Goal: Communication & Community: Answer question/provide support

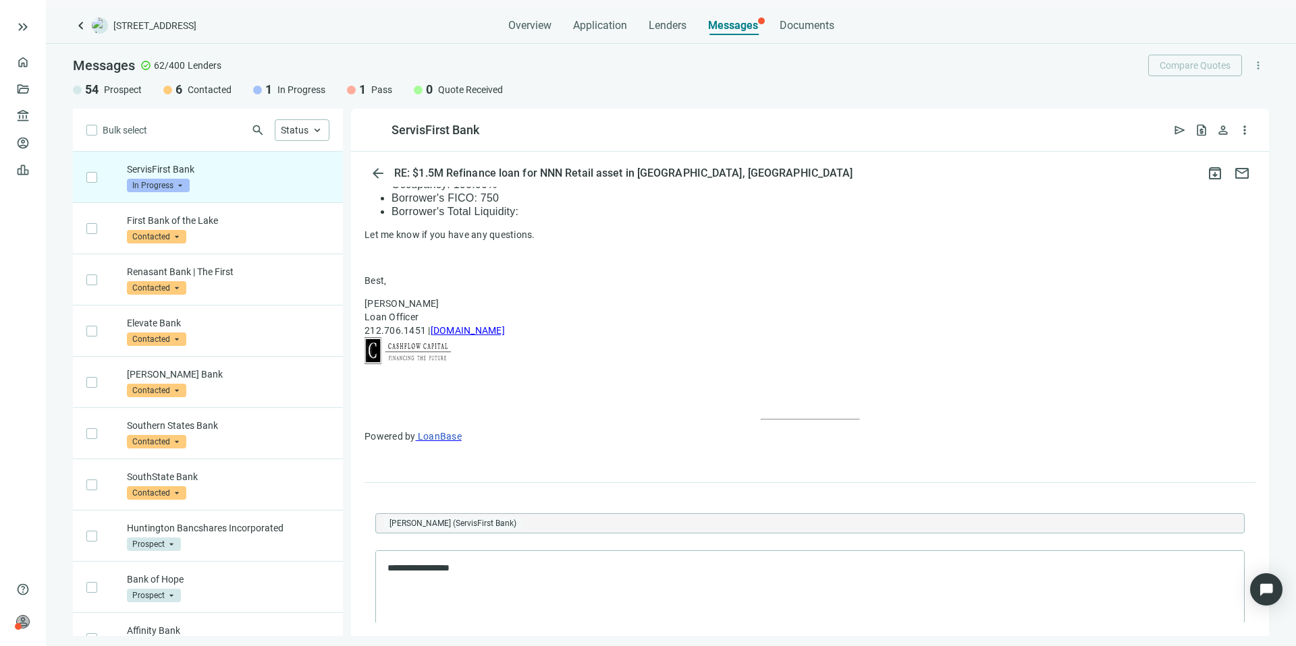
scroll to position [989, 0]
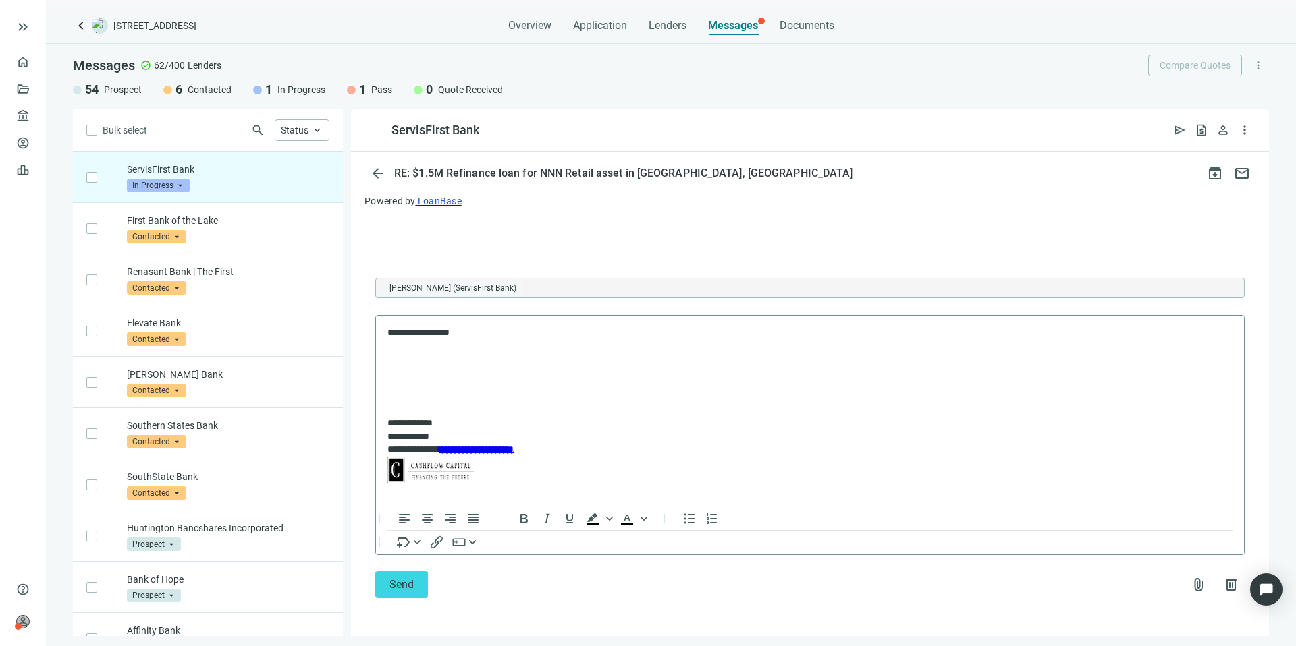
click at [518, 337] on p "**********" at bounding box center [802, 332] width 831 height 13
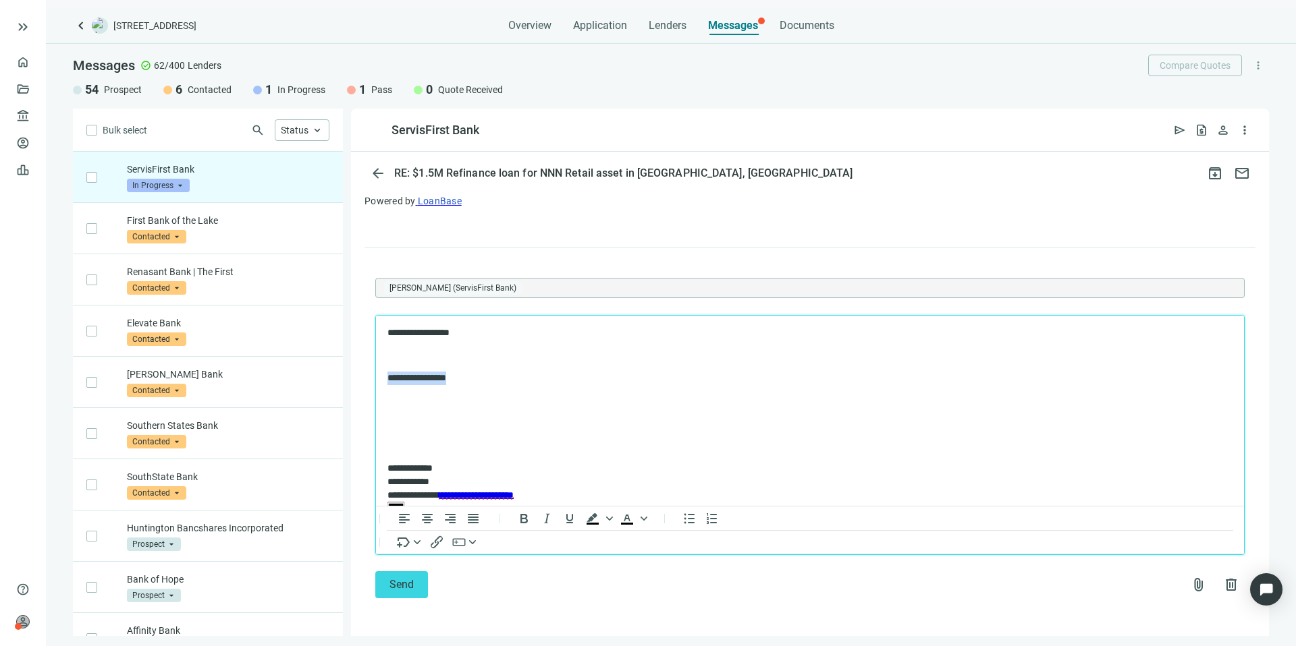
drag, startPoint x: 487, startPoint y: 381, endPoint x: 558, endPoint y: 341, distance: 80.9
click at [377, 370] on html "**********" at bounding box center [810, 429] width 868 height 228
click at [553, 395] on p "Rich Text Area. Press ALT-0 for help." at bounding box center [809, 400] width 845 height 13
drag, startPoint x: 491, startPoint y: 380, endPoint x: 368, endPoint y: 377, distance: 123.5
click at [376, 377] on html "**********" at bounding box center [810, 429] width 868 height 228
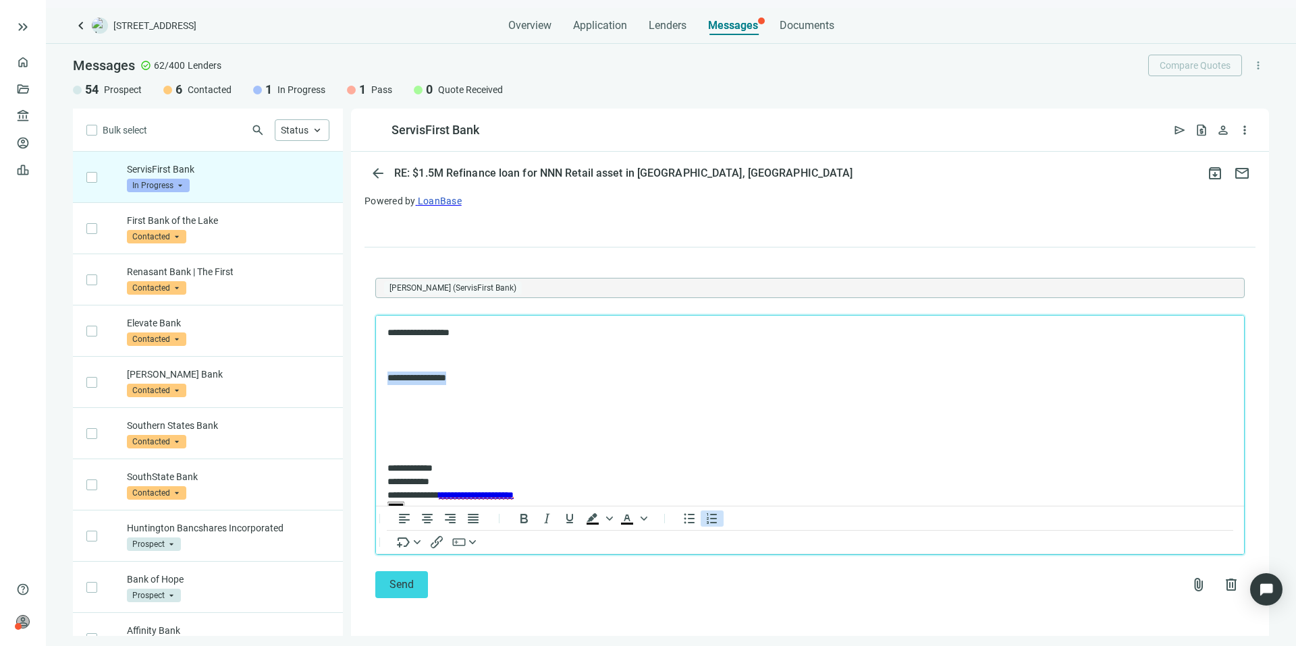
click at [712, 519] on icon "Numbered list" at bounding box center [712, 518] width 10 height 11
click at [524, 388] on body "**********" at bounding box center [810, 429] width 846 height 206
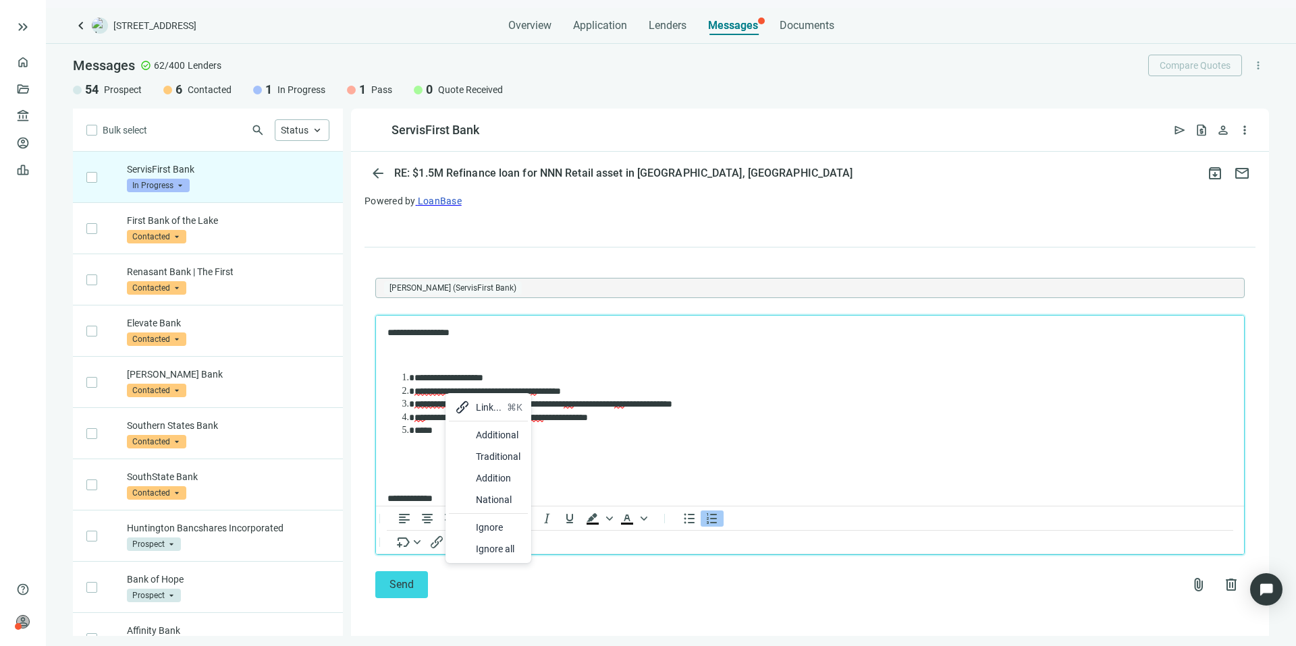
click at [472, 433] on div "Additional" at bounding box center [488, 435] width 79 height 22
drag, startPoint x: 442, startPoint y: 401, endPoint x: 821, endPoint y: 720, distance: 495.7
click at [466, 441] on div at bounding box center [459, 443] width 16 height 16
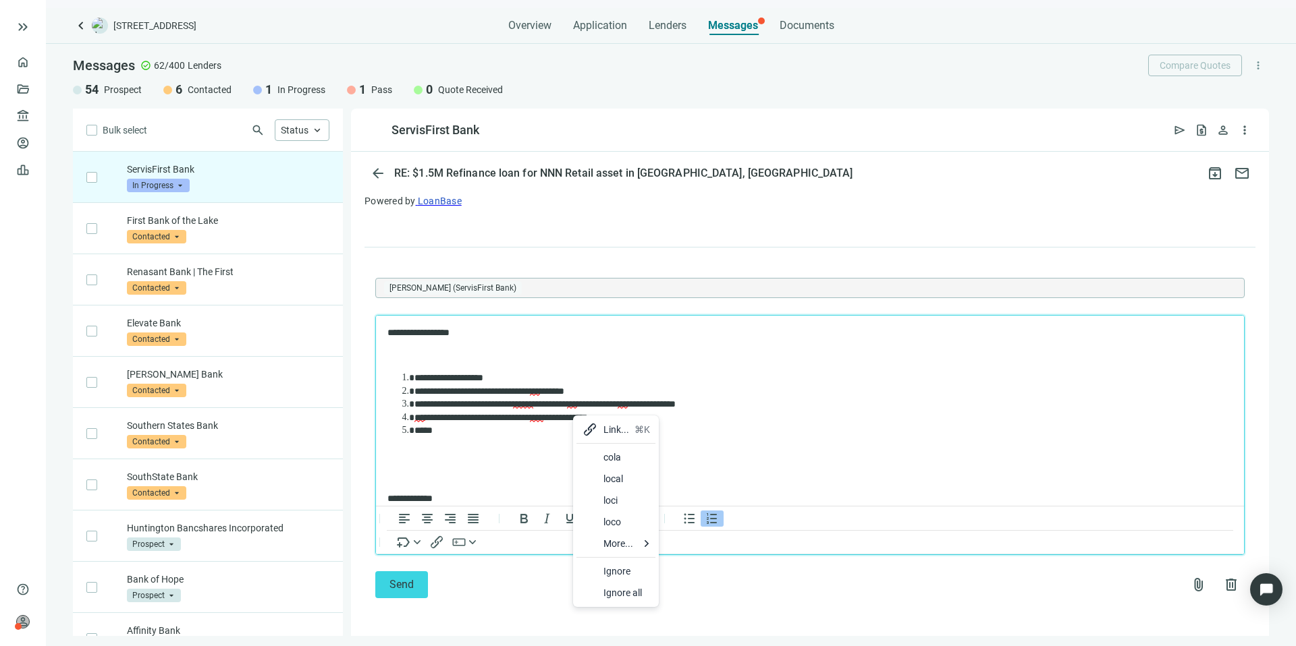
click at [595, 478] on div at bounding box center [590, 479] width 16 height 16
click at [579, 439] on div at bounding box center [573, 444] width 16 height 16
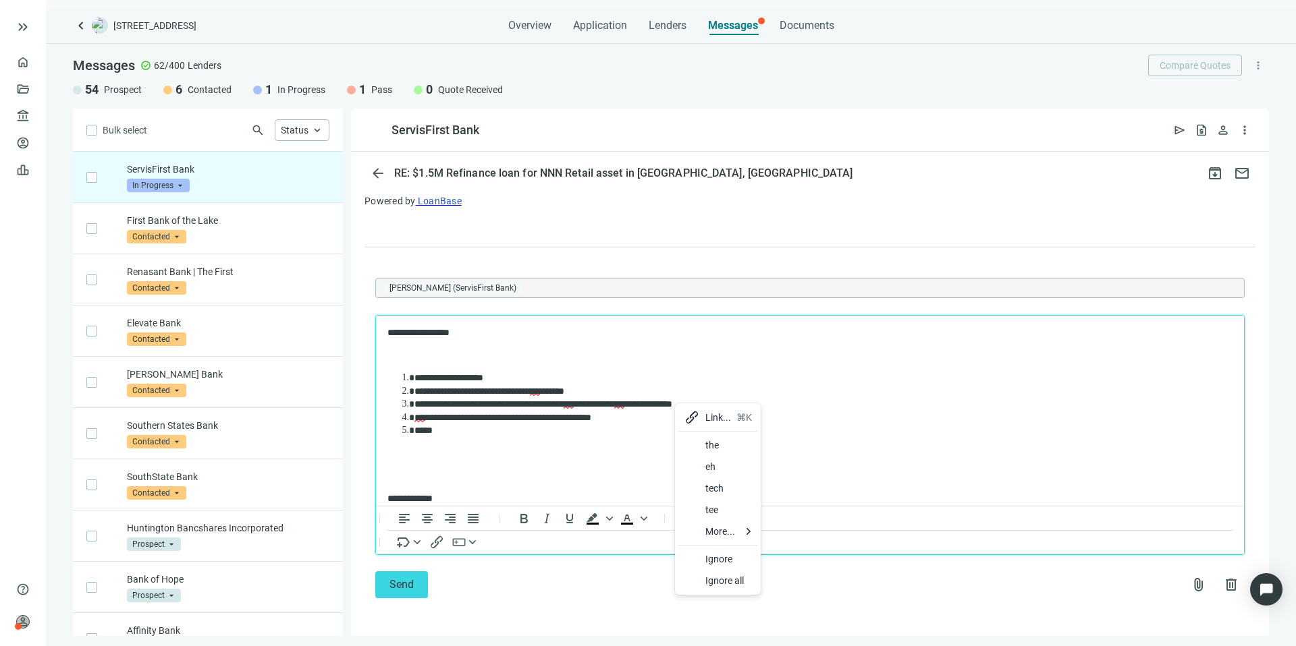
click at [686, 441] on div at bounding box center [692, 445] width 16 height 16
click at [413, 579] on button "Send" at bounding box center [401, 585] width 53 height 27
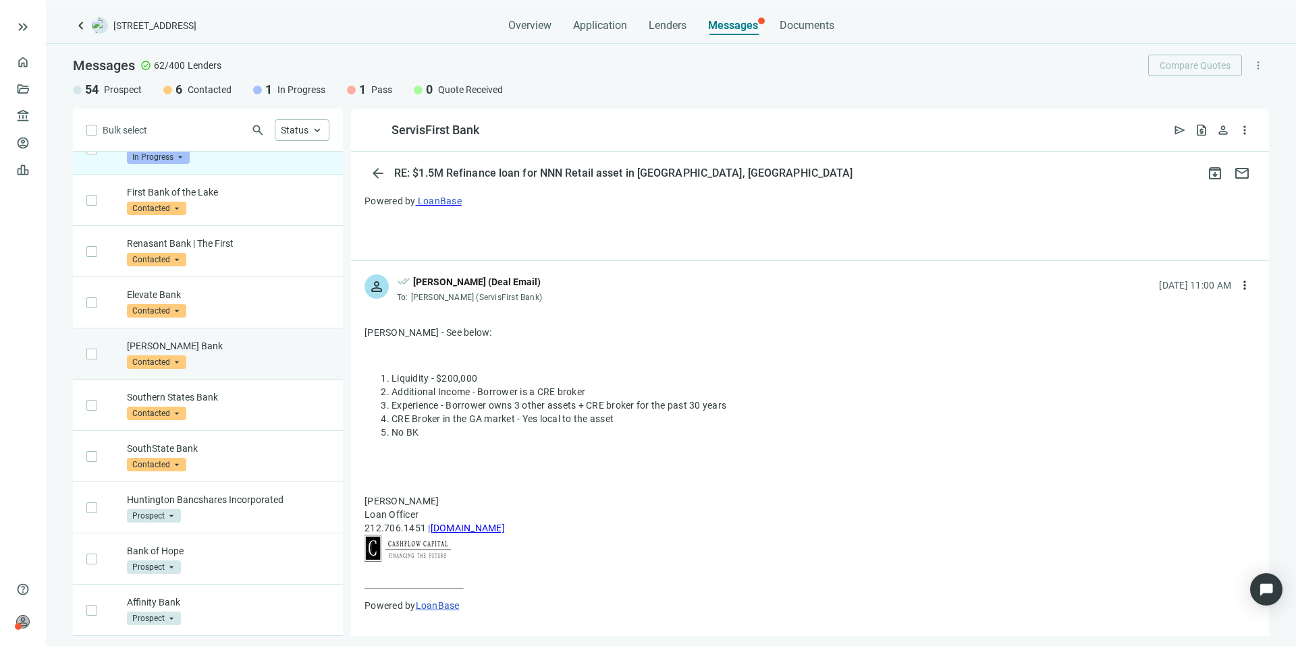
scroll to position [0, 0]
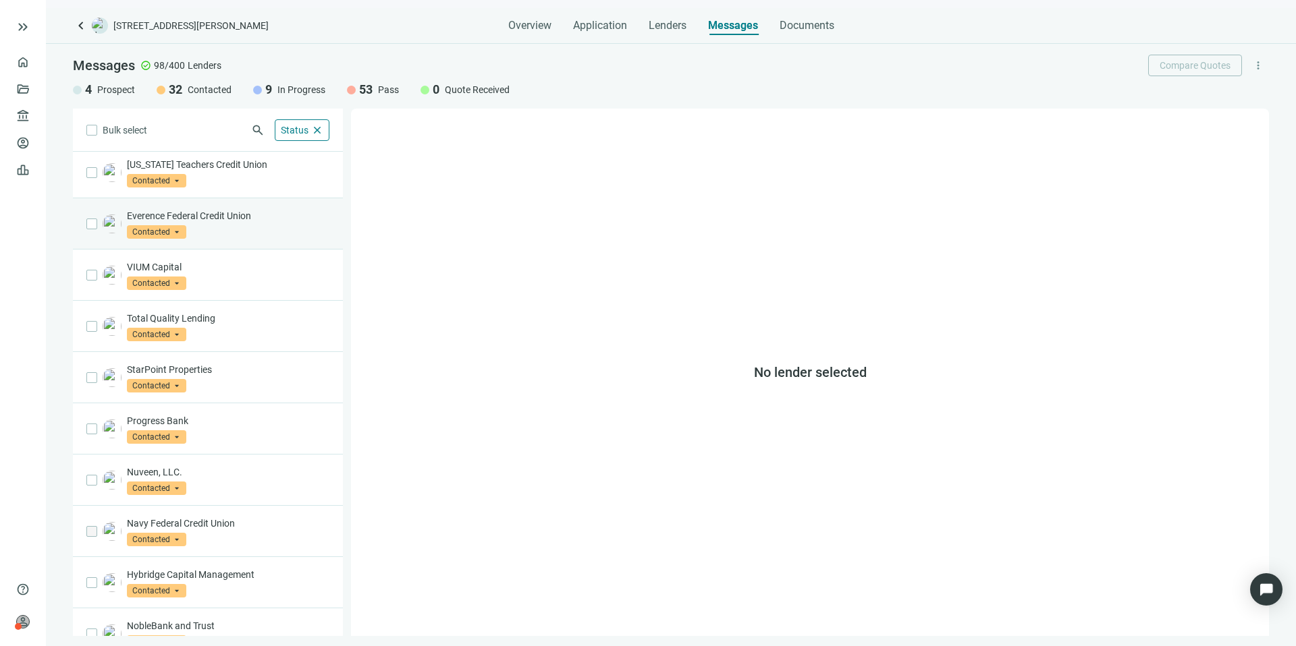
scroll to position [58, 0]
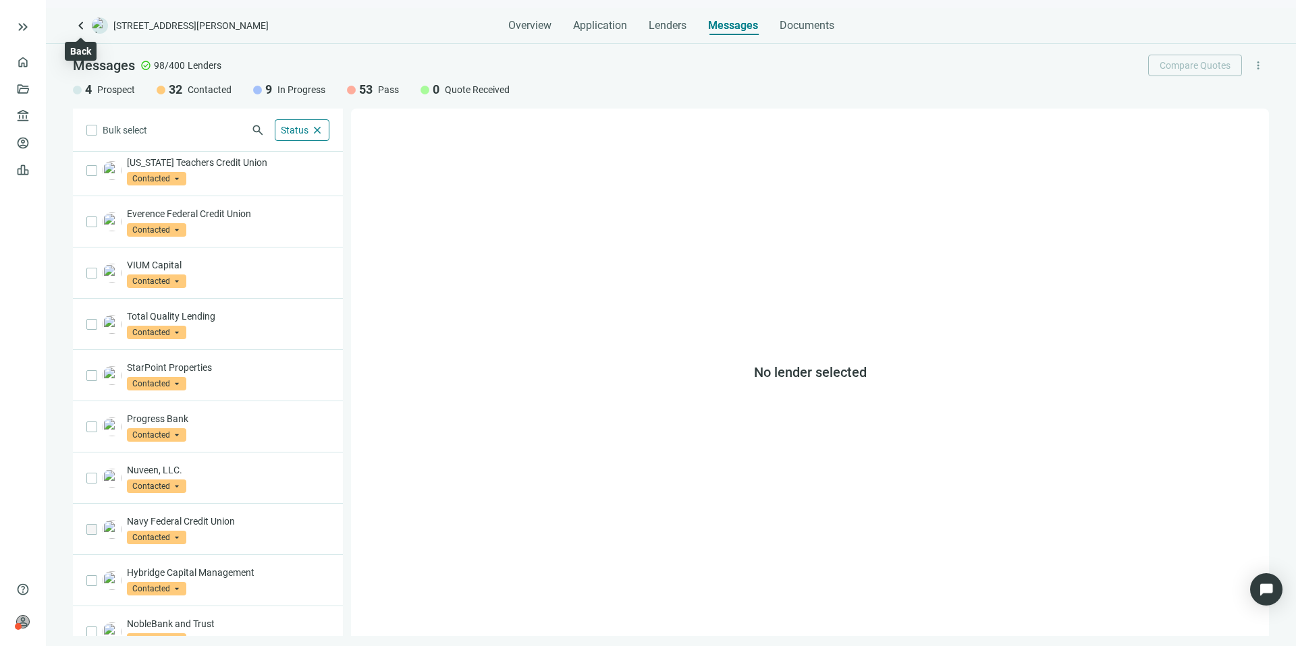
click at [78, 23] on span "keyboard_arrow_left" at bounding box center [81, 26] width 16 height 16
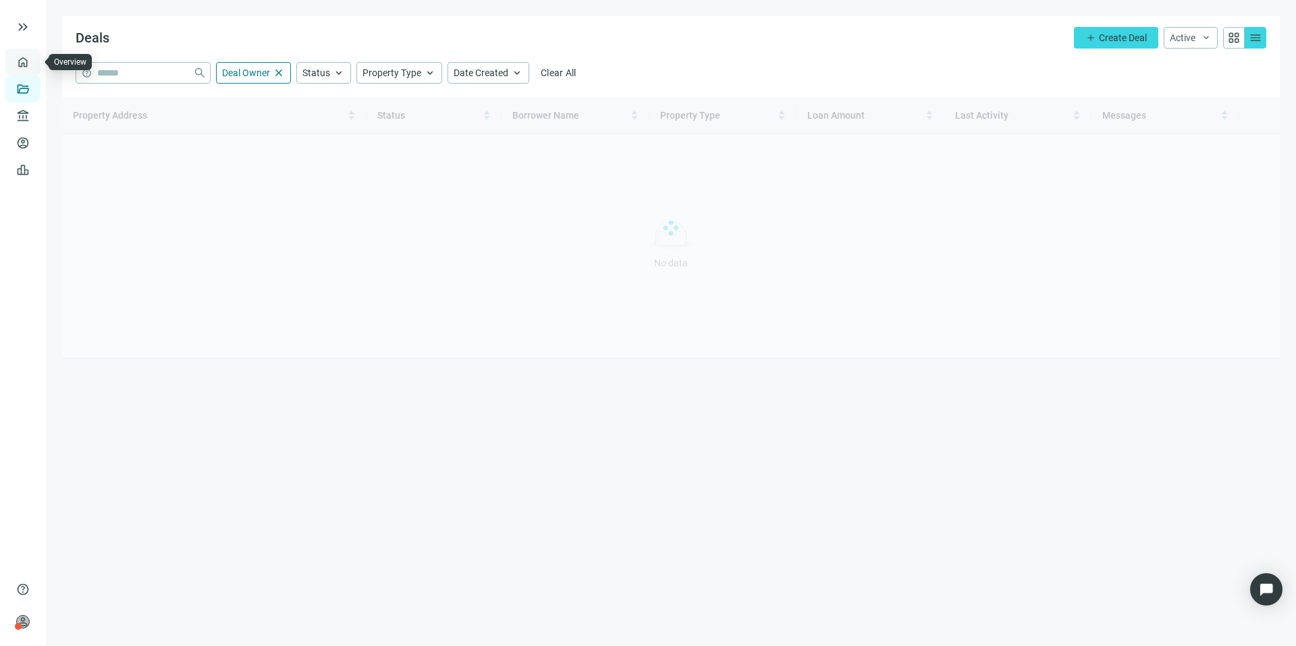
click at [34, 58] on link "Overview" at bounding box center [54, 62] width 40 height 11
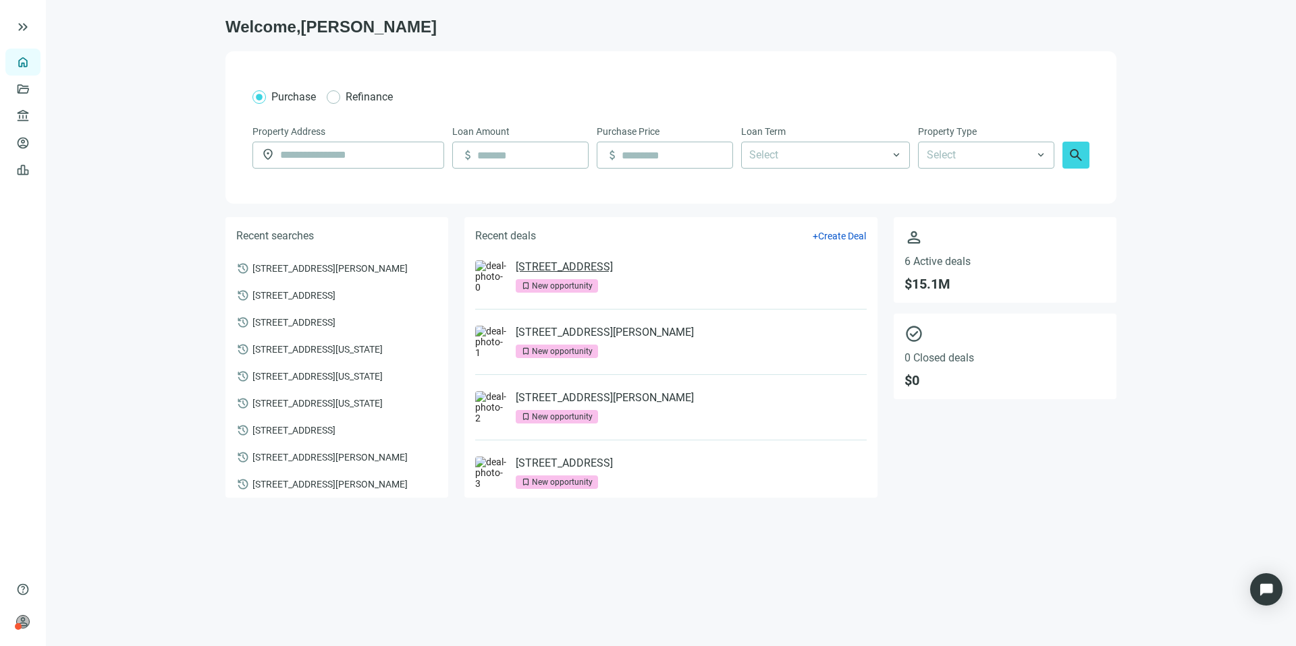
click at [613, 260] on link "[STREET_ADDRESS]" at bounding box center [564, 266] width 97 height 13
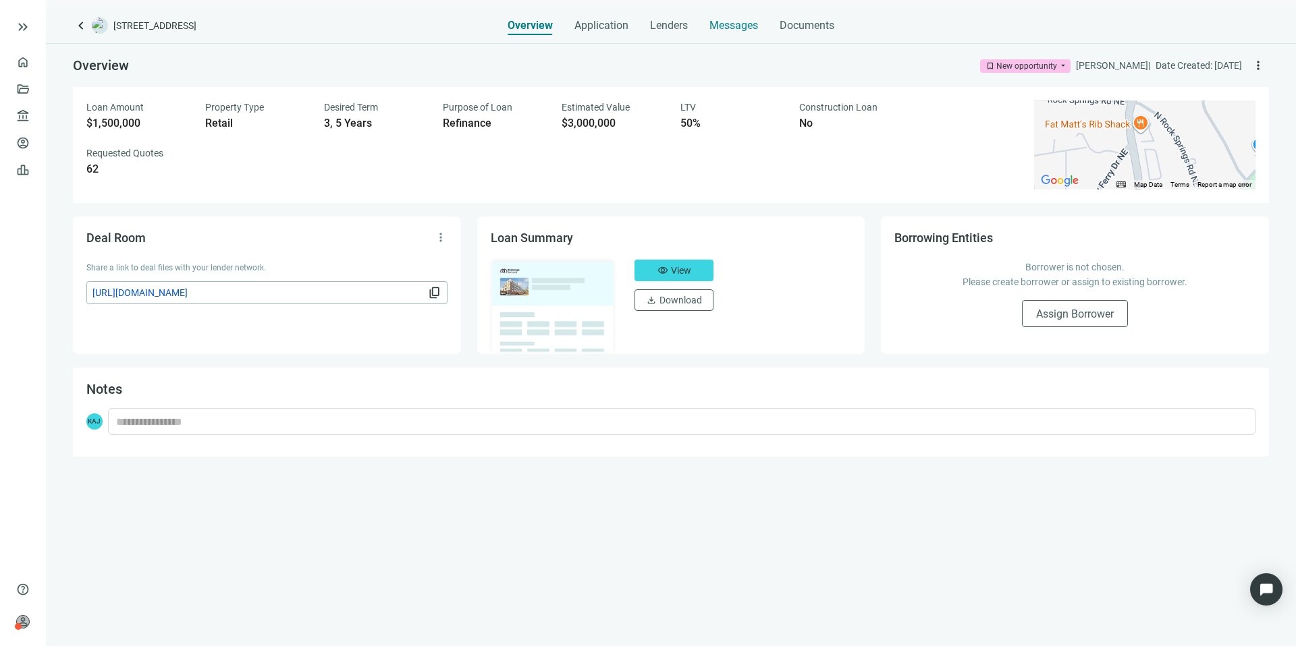
click at [726, 26] on span "Messages" at bounding box center [733, 25] width 49 height 13
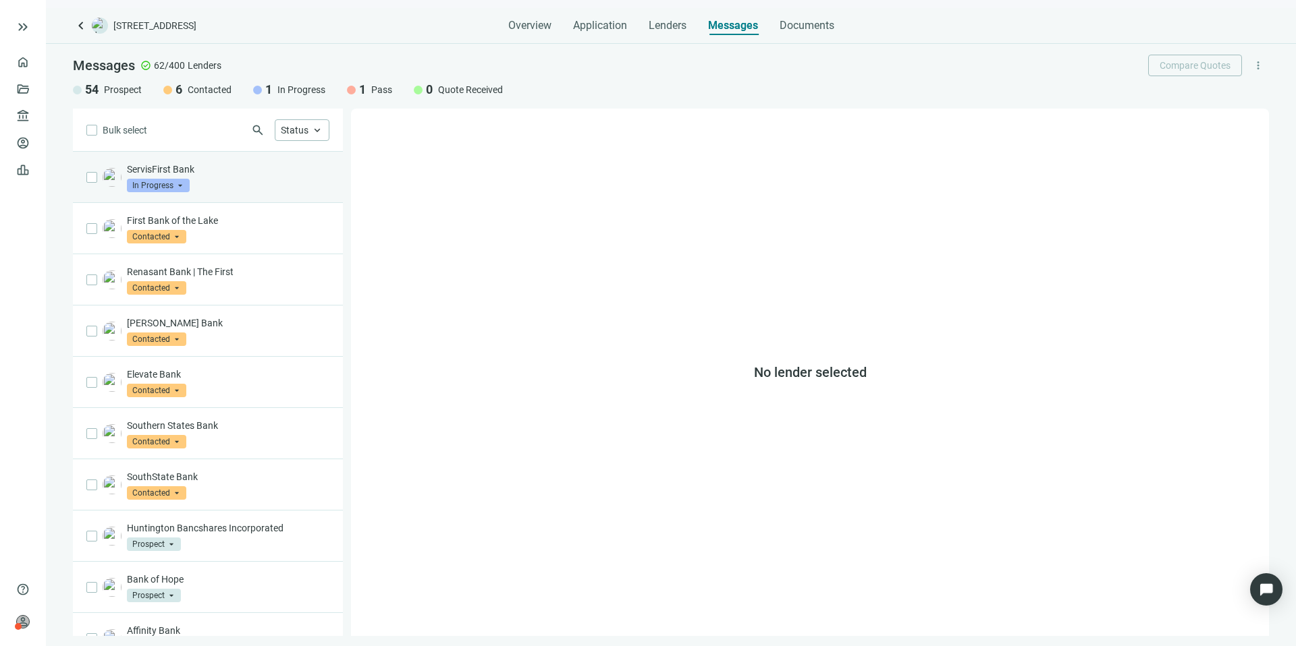
click at [231, 182] on div "ServisFirst Bank In Progress arrow_drop_down" at bounding box center [228, 178] width 202 height 30
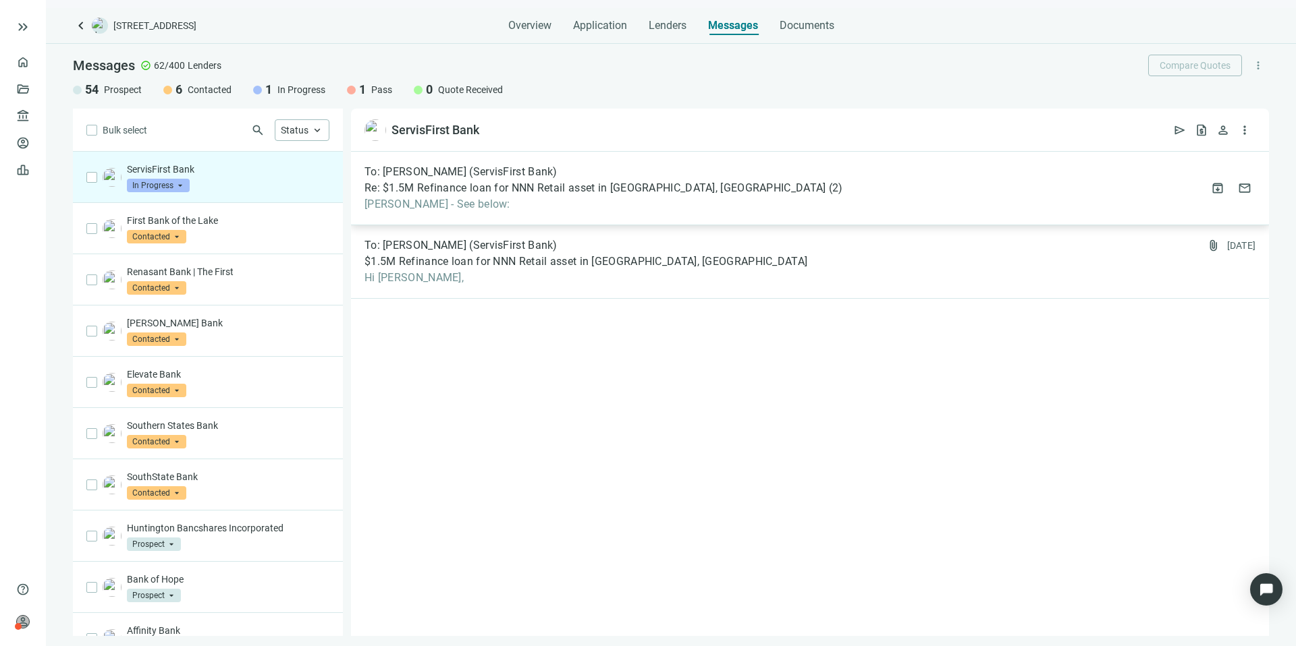
click at [559, 194] on span "Re: $1.5M Refinance loan for NNN Retail asset in [GEOGRAPHIC_DATA], [GEOGRAPHIC…" at bounding box center [595, 188] width 462 height 13
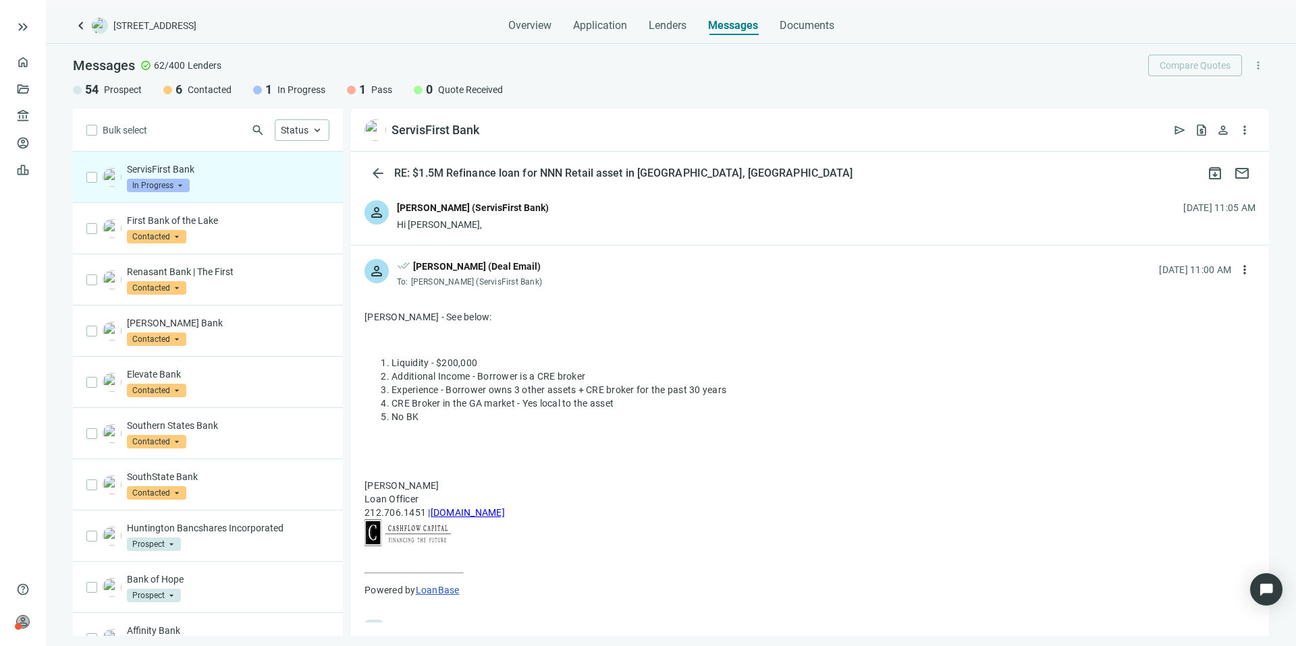
click at [649, 202] on div "person [PERSON_NAME] (ServisFirst Bank) Hi [PERSON_NAME], [DATE] 11:05 AM" at bounding box center [810, 216] width 918 height 58
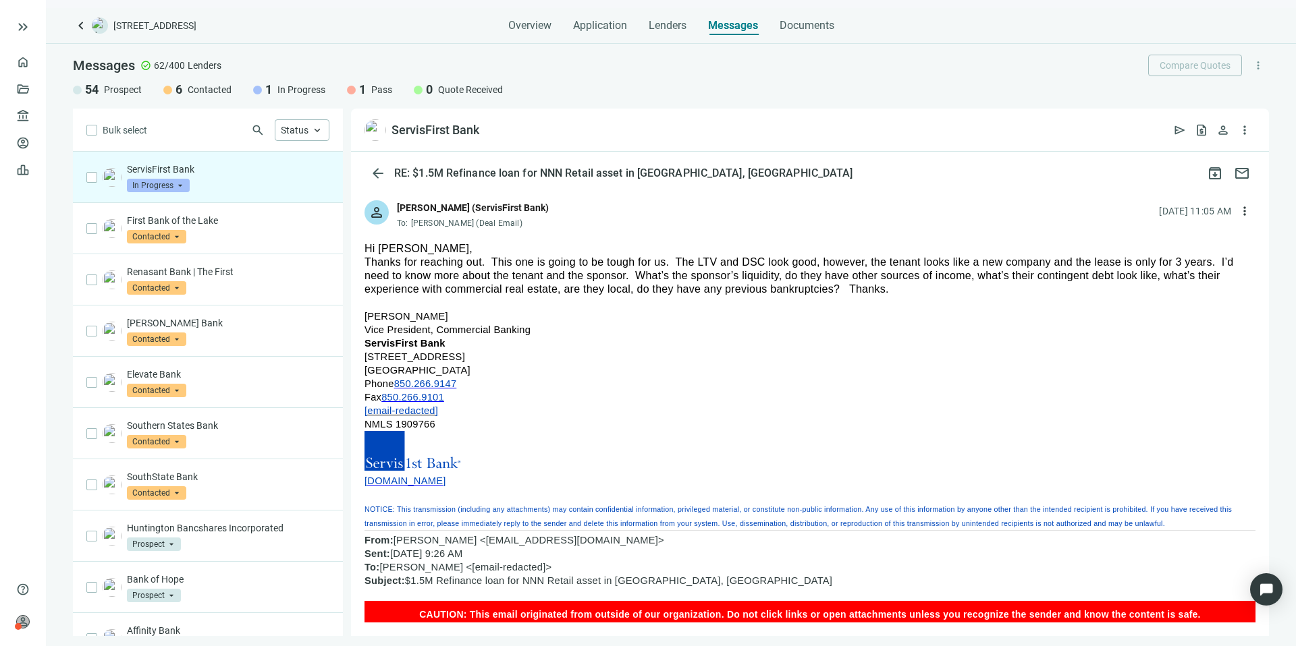
click at [177, 189] on span "In Progress" at bounding box center [158, 185] width 63 height 13
click at [260, 175] on p "ServisFirst Bank" at bounding box center [228, 169] width 202 height 13
click at [34, 57] on link "Overview" at bounding box center [54, 62] width 40 height 11
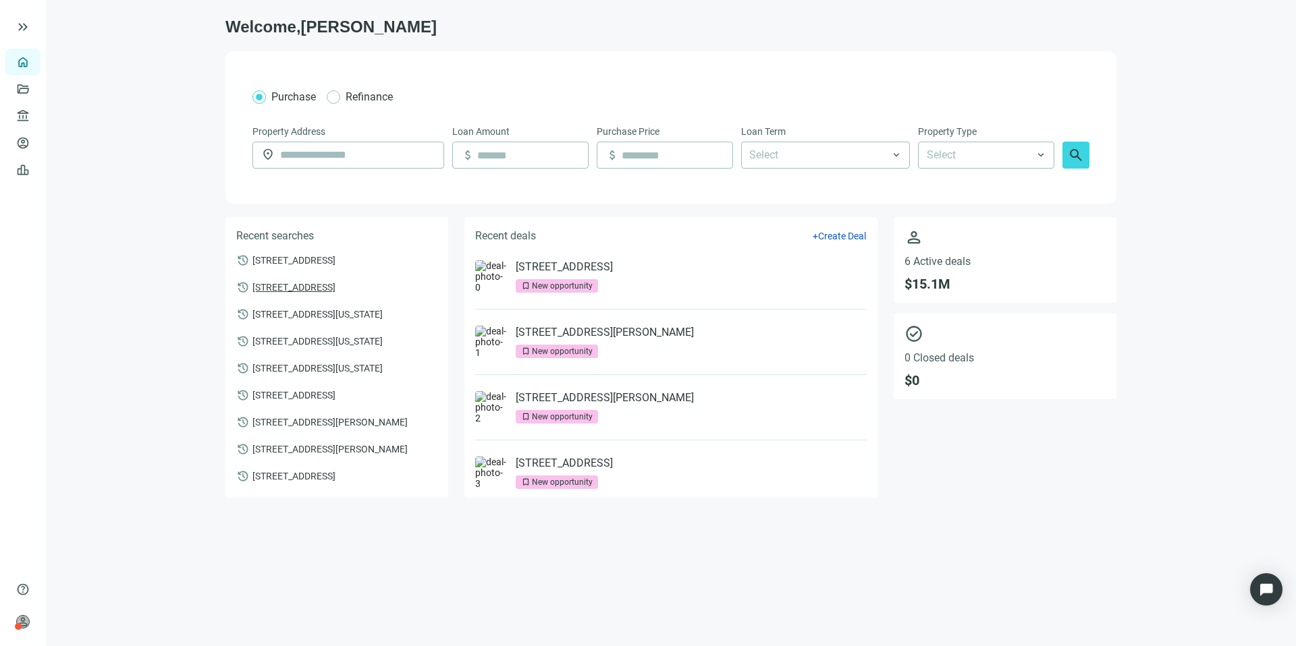
scroll to position [63, 0]
click at [364, 399] on span "[STREET_ADDRESS][PERSON_NAME]" at bounding box center [329, 393] width 155 height 12
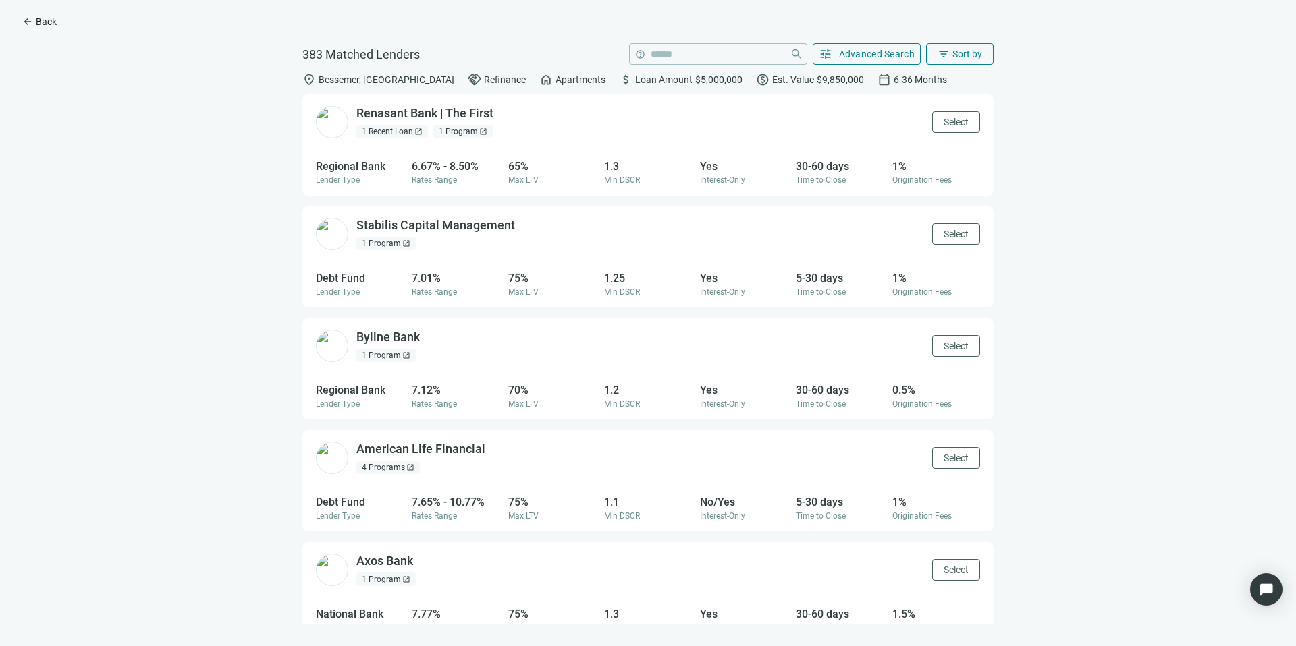
click at [20, 21] on button "arrow_back Back" at bounding box center [39, 22] width 57 height 22
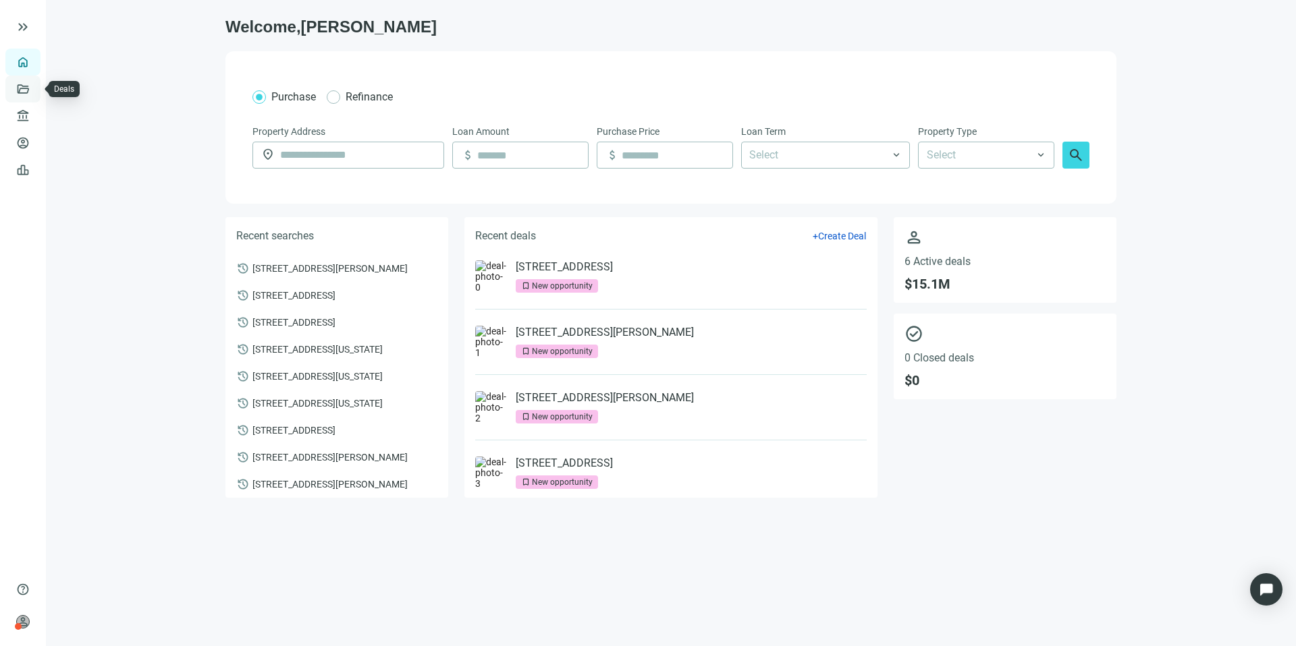
click at [34, 84] on link "Deals" at bounding box center [46, 89] width 24 height 11
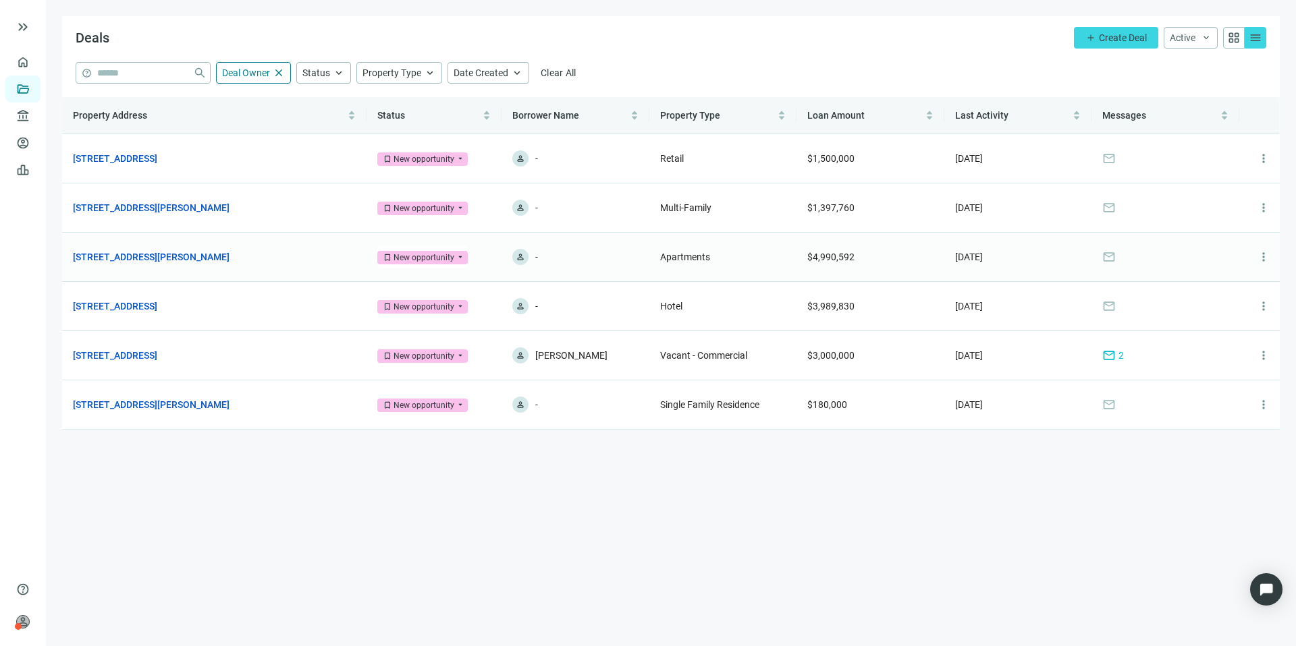
click at [198, 258] on link "[STREET_ADDRESS][PERSON_NAME]" at bounding box center [151, 257] width 157 height 15
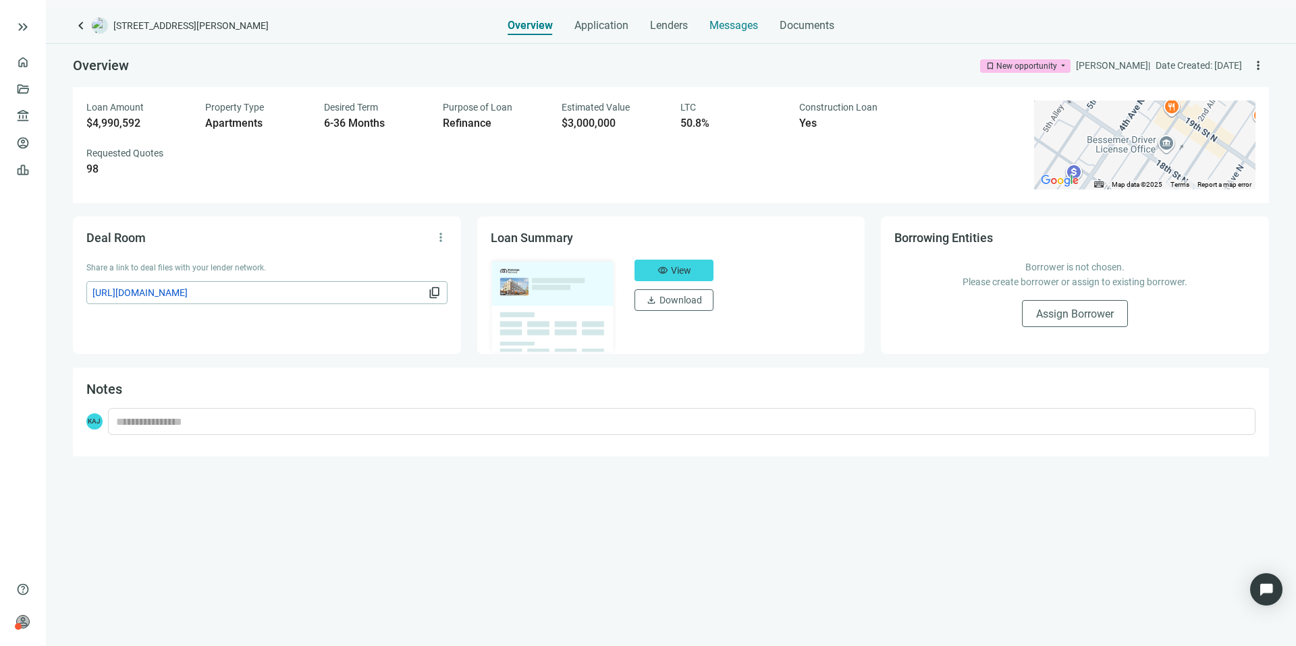
click at [723, 25] on span "Messages" at bounding box center [733, 25] width 49 height 13
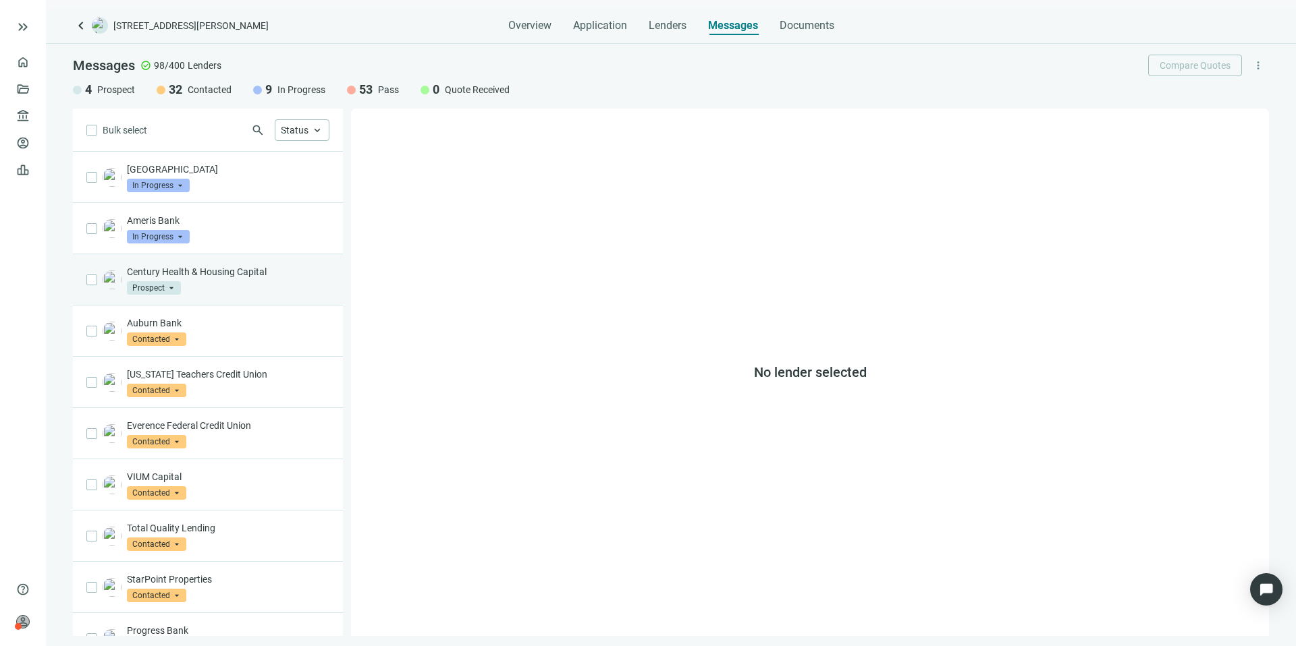
click at [219, 263] on div "Century Health & Housing Capital Prospect arrow_drop_down" at bounding box center [208, 279] width 270 height 51
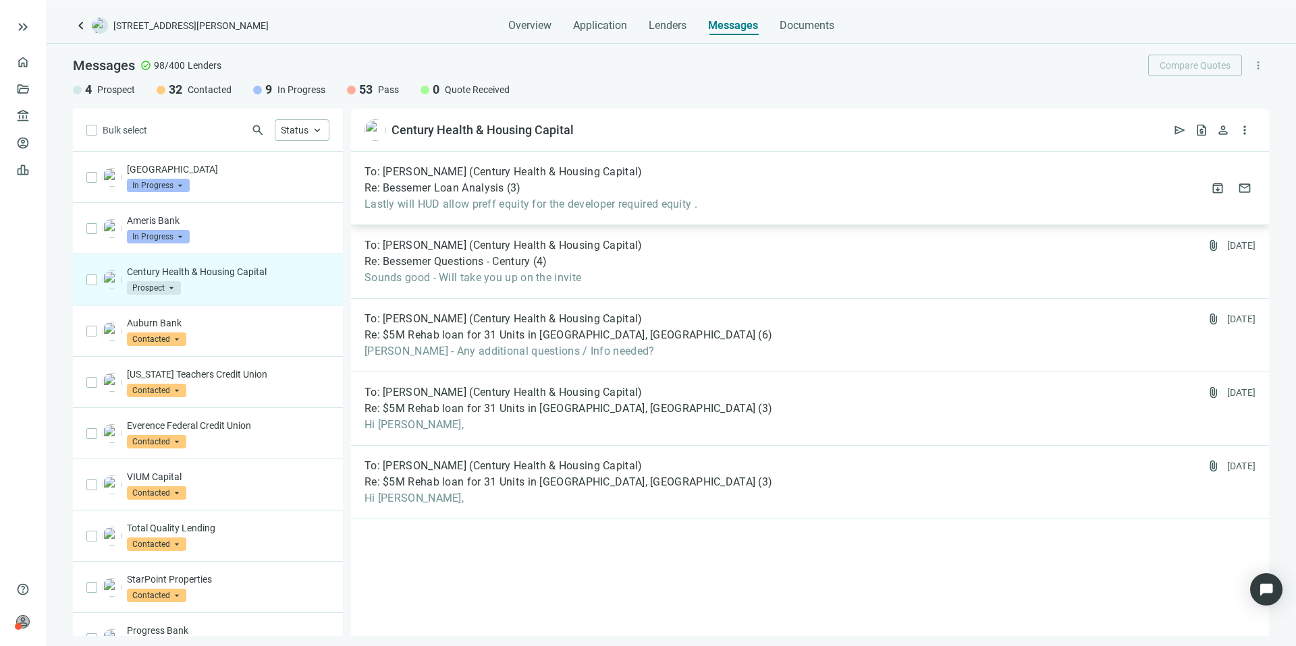
click at [543, 199] on span "Lastly will HUD allow preff equity for the developer required equity ." at bounding box center [530, 204] width 333 height 13
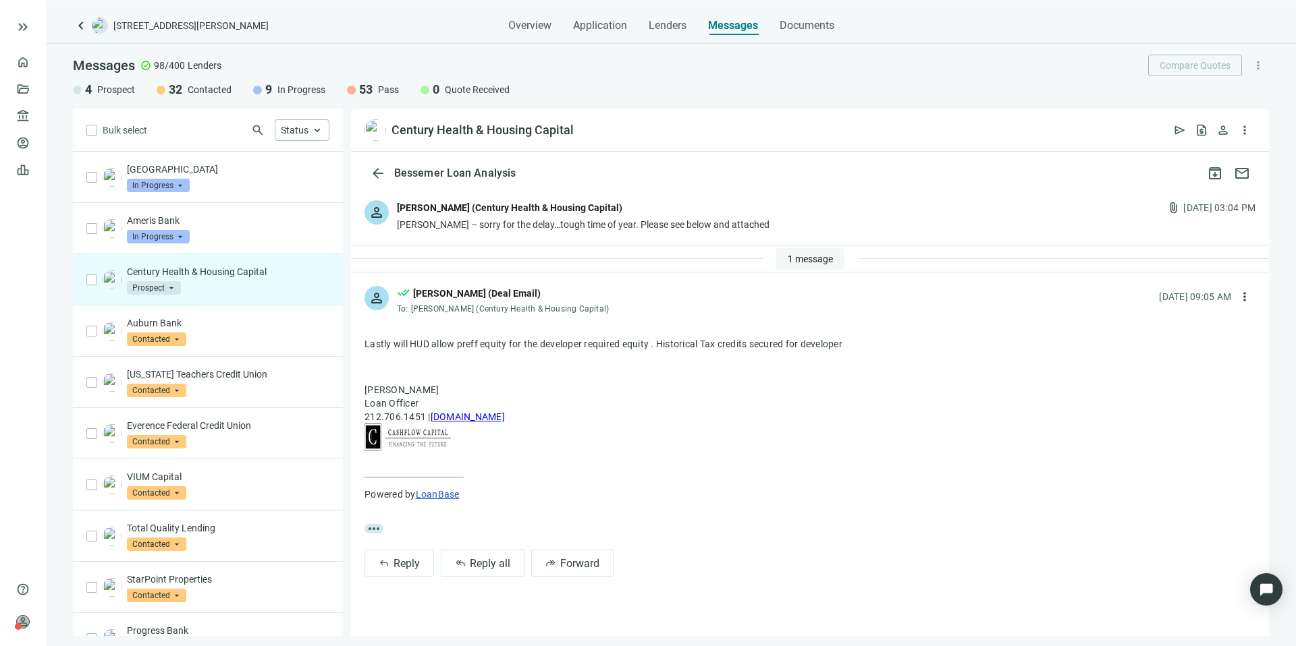
click at [802, 254] on span "1 message" at bounding box center [810, 259] width 45 height 11
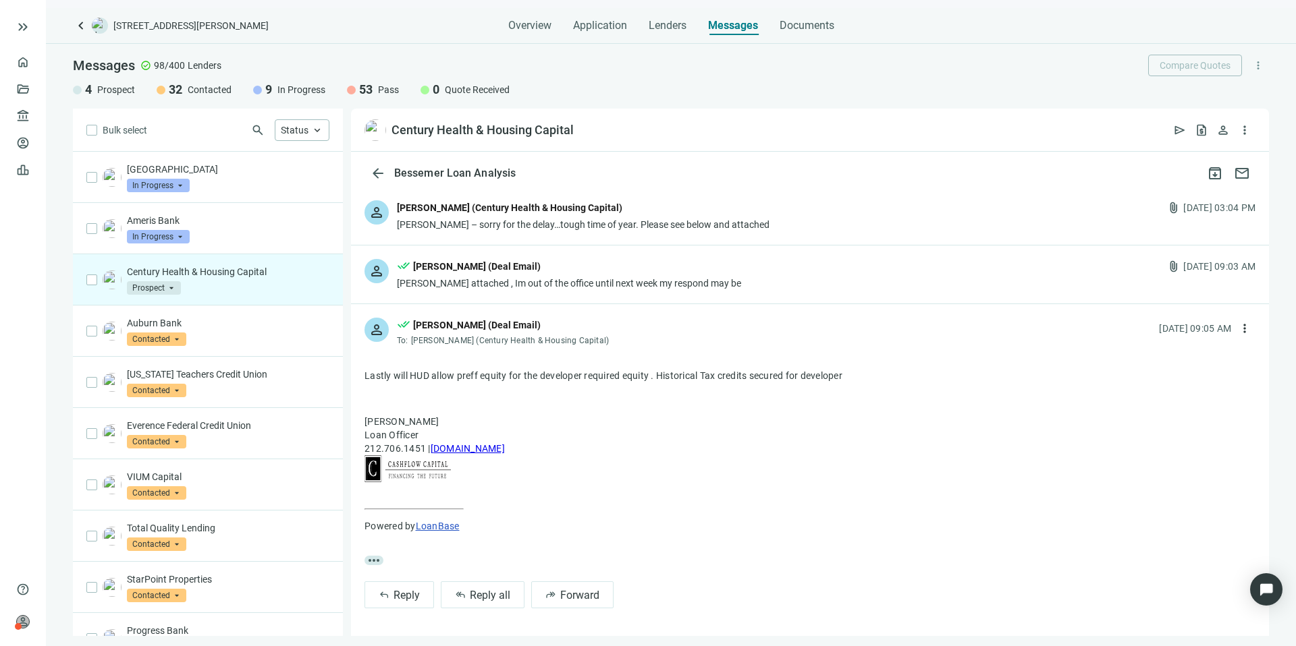
drag, startPoint x: 852, startPoint y: 378, endPoint x: 361, endPoint y: 376, distance: 490.6
click at [361, 376] on div "more_horiz reply Reply reply_all Reply all forward Forward" at bounding box center [810, 485] width 918 height 273
click at [494, 601] on span "Reply all" at bounding box center [490, 595] width 40 height 13
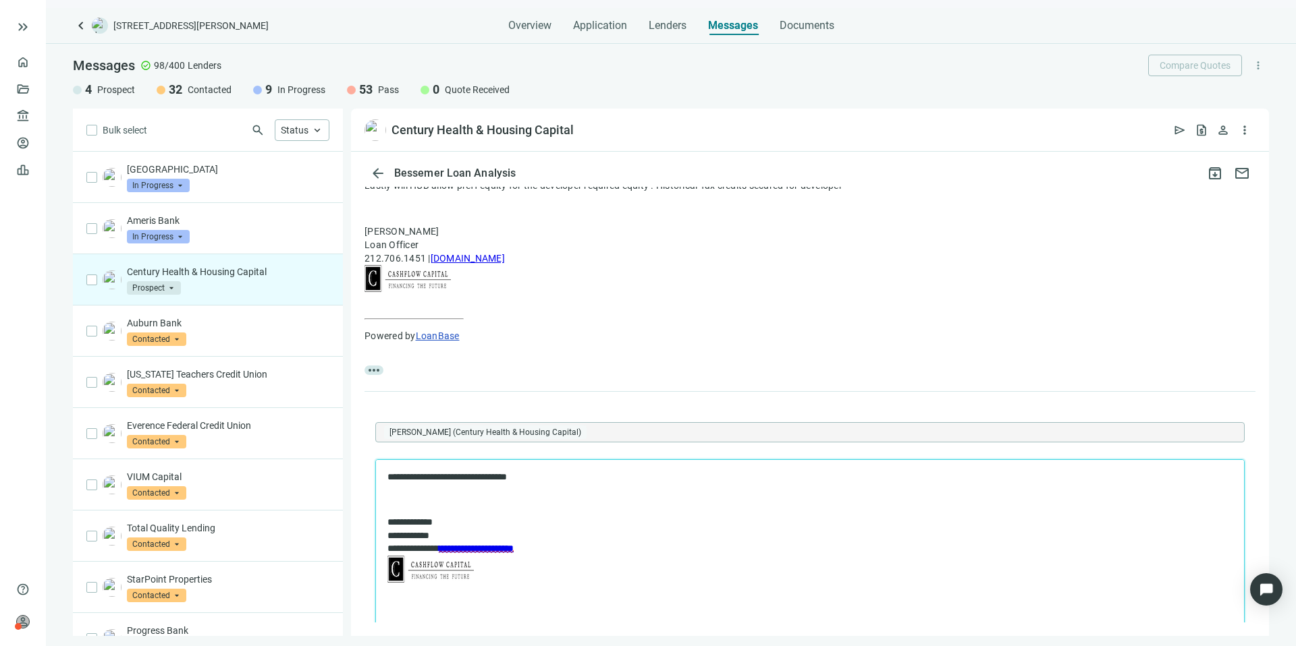
scroll to position [335, 0]
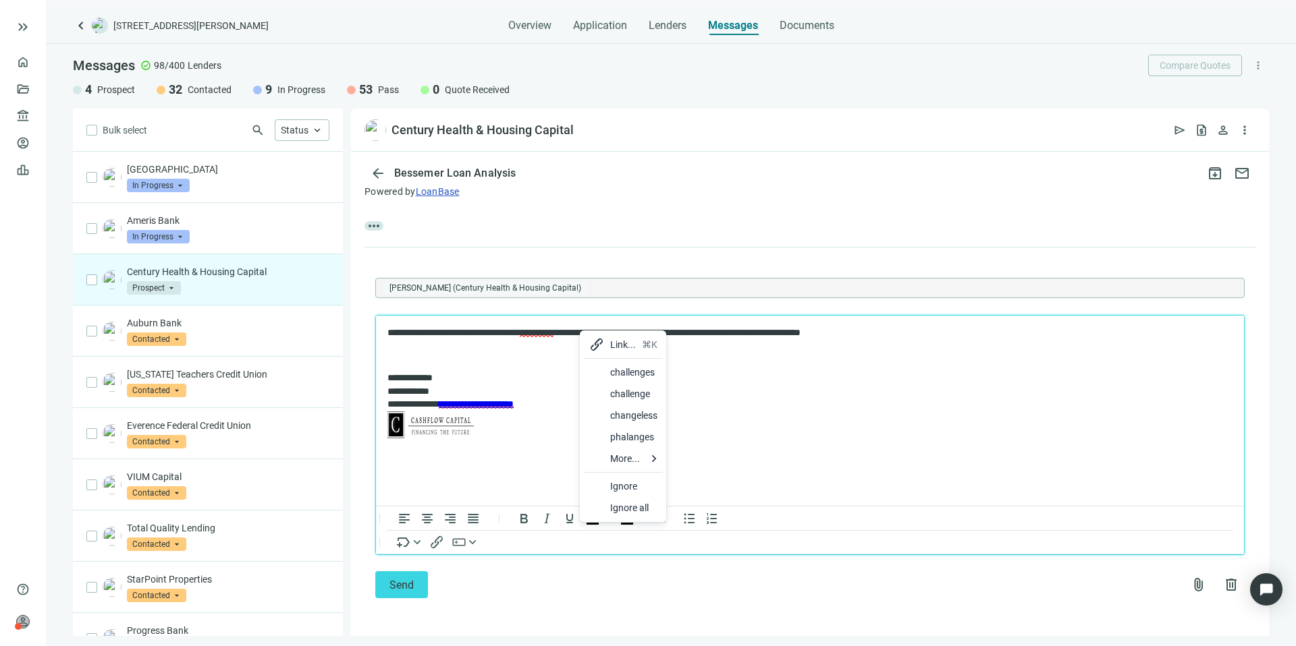
click at [601, 365] on div at bounding box center [596, 372] width 16 height 16
click at [416, 576] on button "Send" at bounding box center [401, 585] width 53 height 27
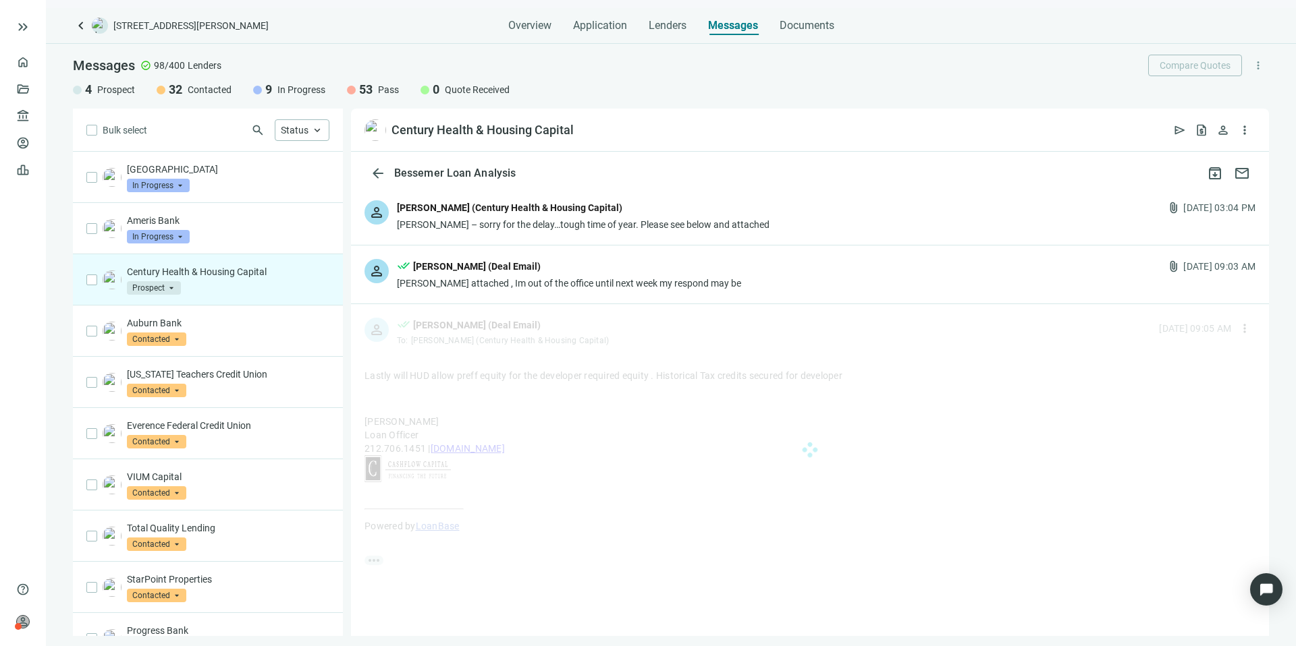
scroll to position [0, 0]
click at [265, 242] on div "Ameris Bank In Progress arrow_drop_down" at bounding box center [228, 229] width 202 height 30
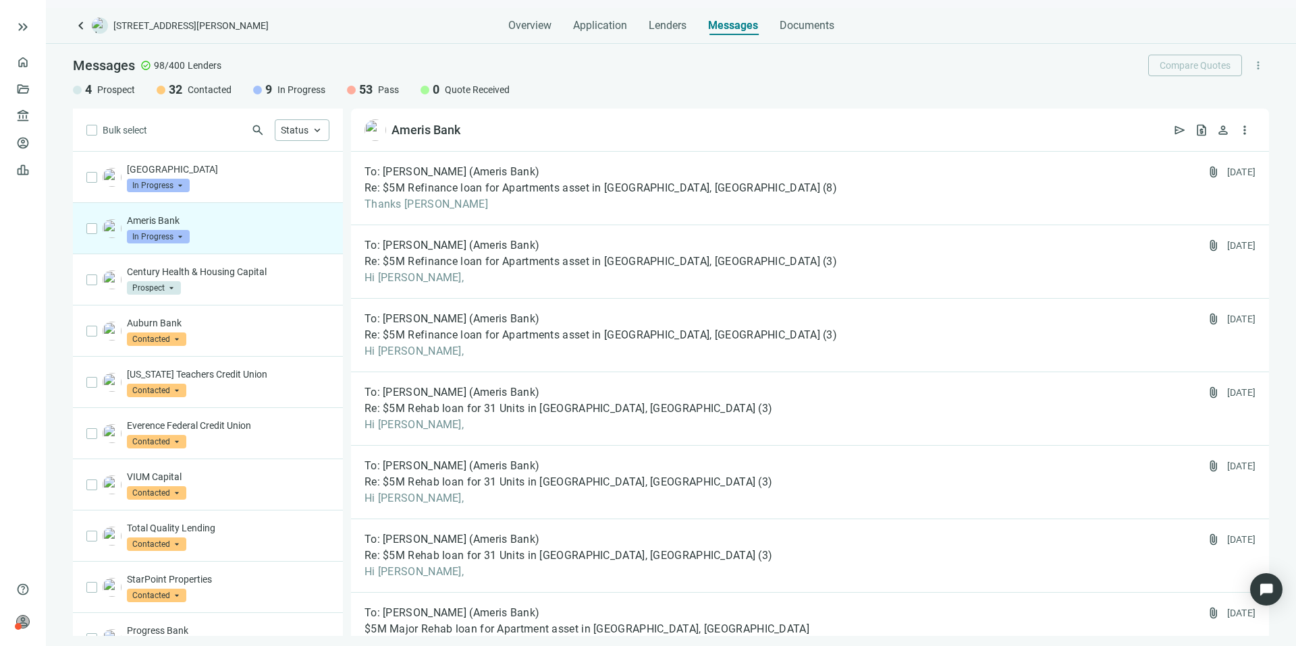
click at [157, 239] on span "In Progress" at bounding box center [158, 236] width 63 height 13
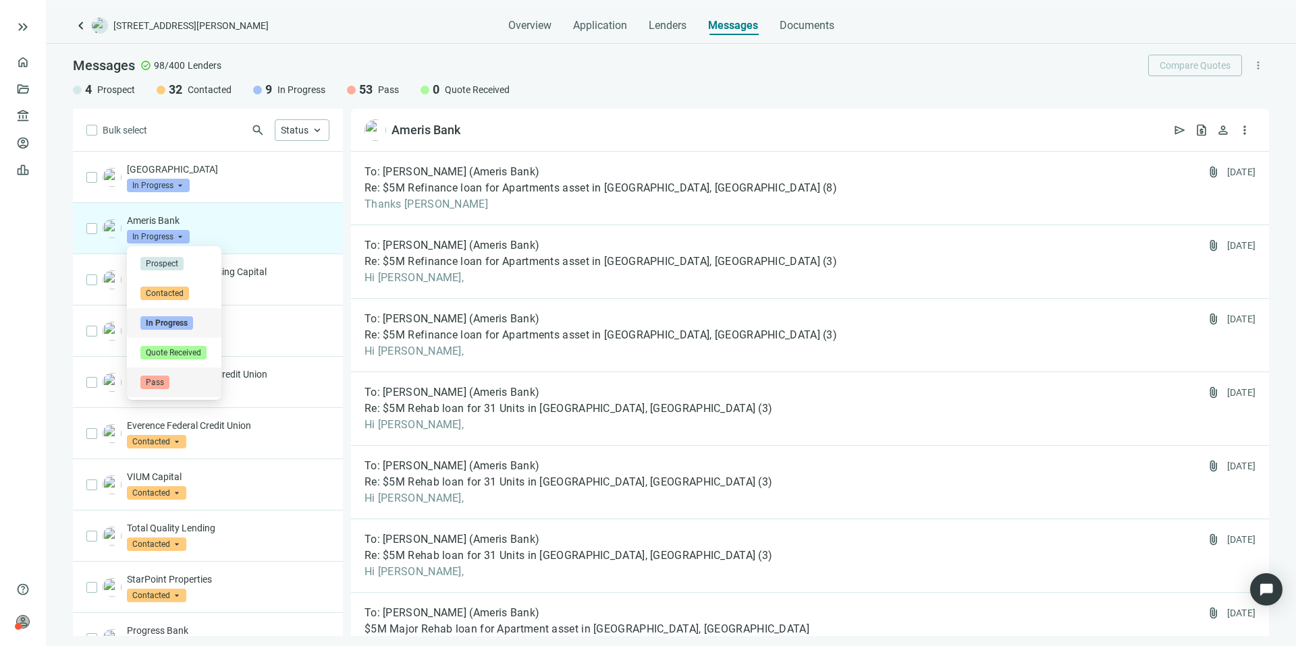
click at [153, 376] on span "Pass" at bounding box center [154, 382] width 29 height 13
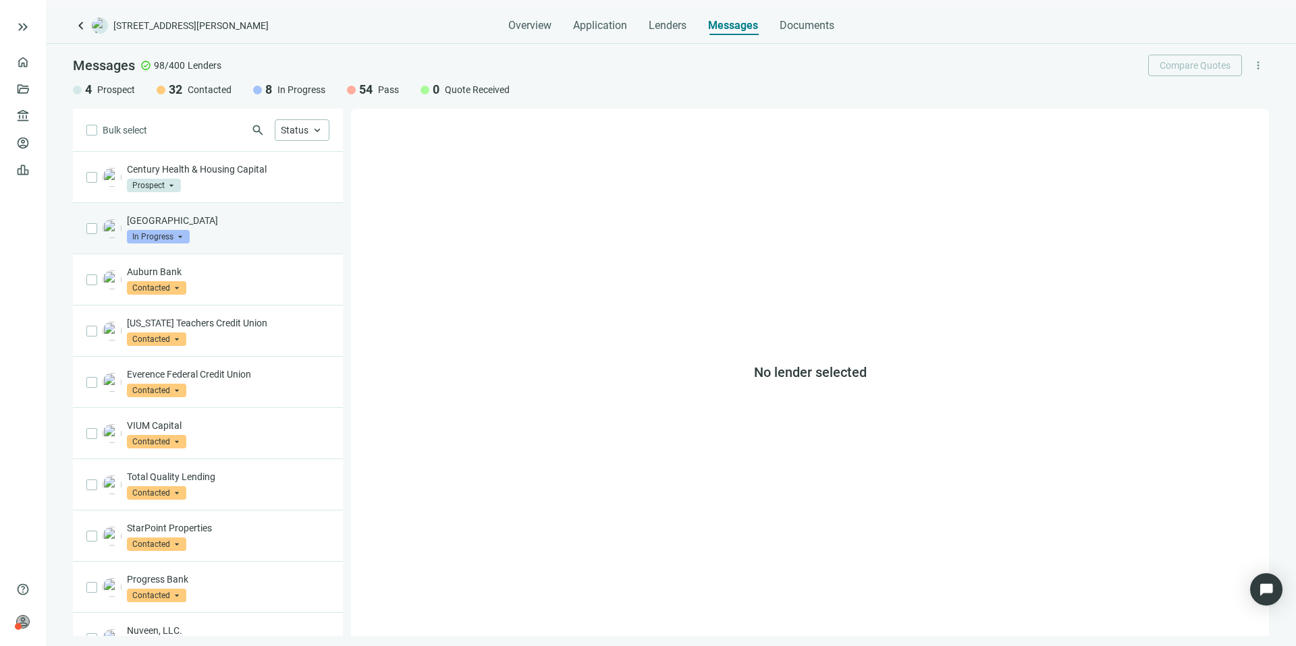
click at [224, 240] on div "Silver Heights Capital In Progress arrow_drop_down" at bounding box center [228, 229] width 202 height 30
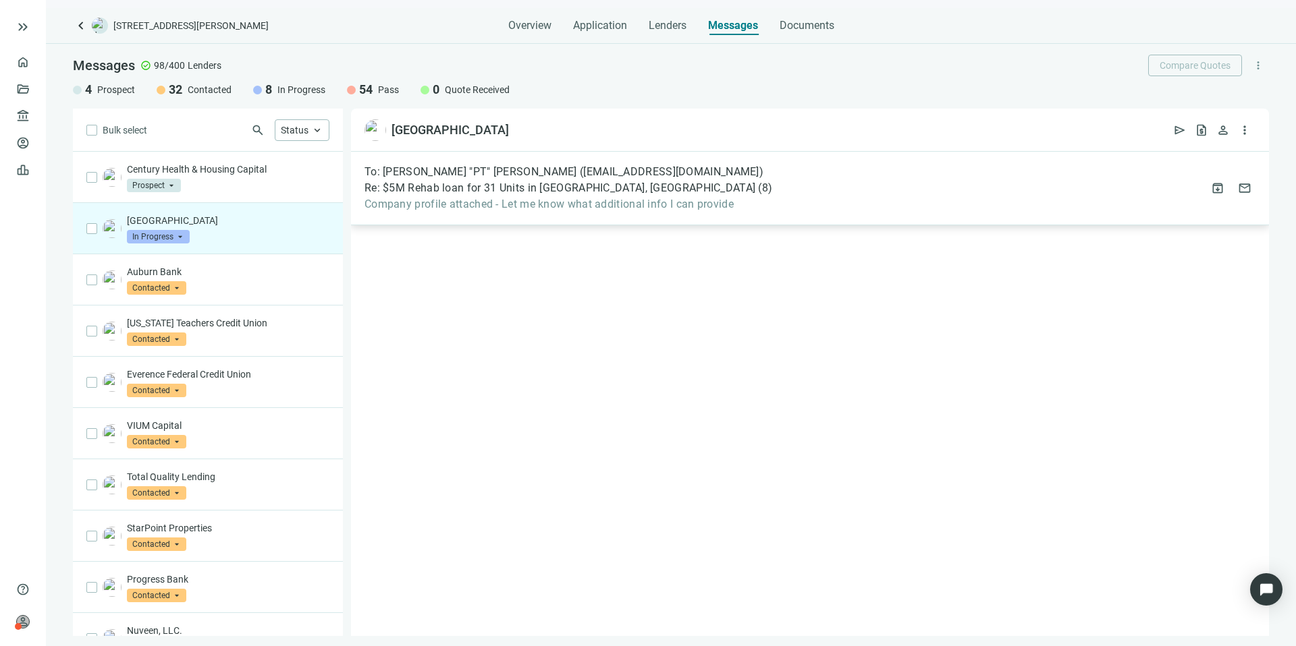
click at [727, 203] on span "Company profile attached - Let me know what additional info I can provide" at bounding box center [568, 204] width 408 height 13
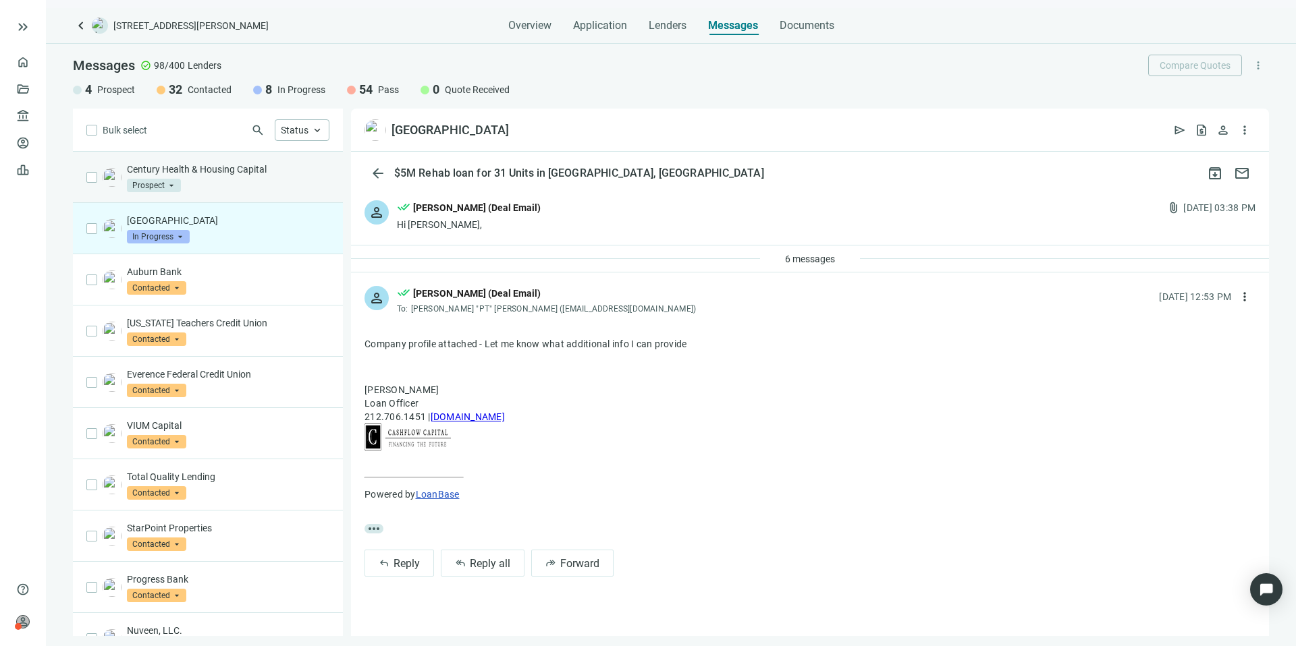
click at [203, 177] on div "Century Health & Housing Capital Prospect arrow_drop_down" at bounding box center [228, 178] width 202 height 30
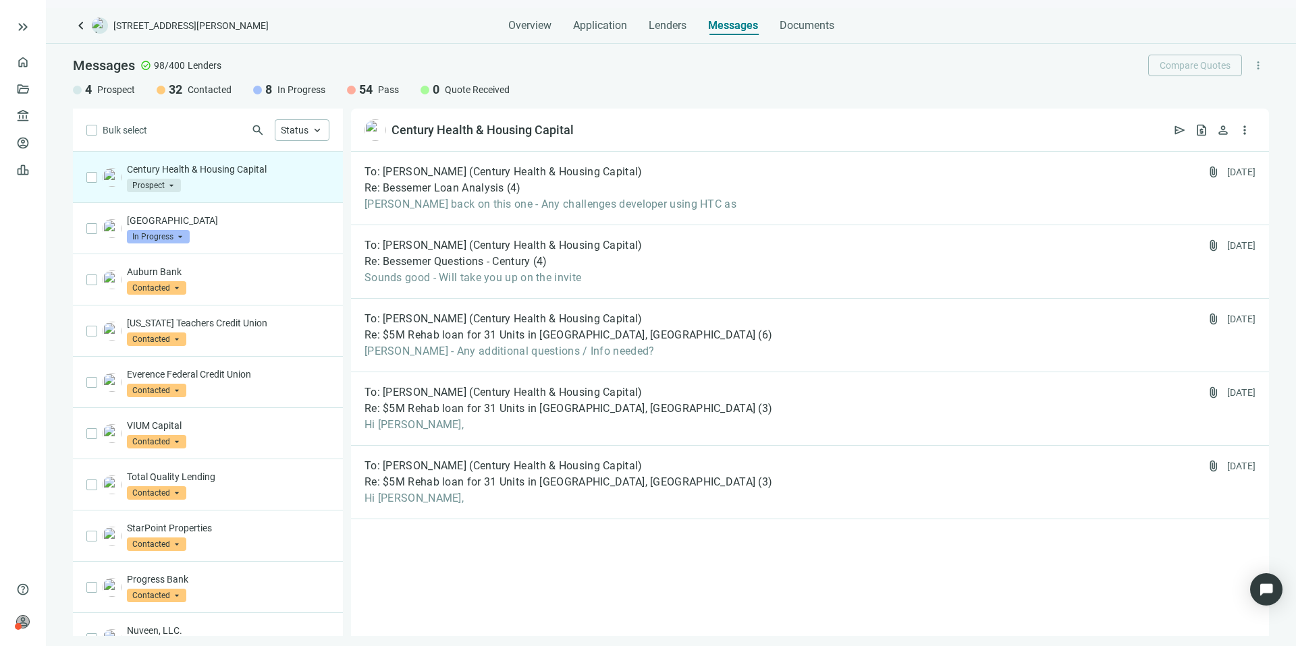
click at [169, 182] on span "Prospect" at bounding box center [154, 185] width 54 height 13
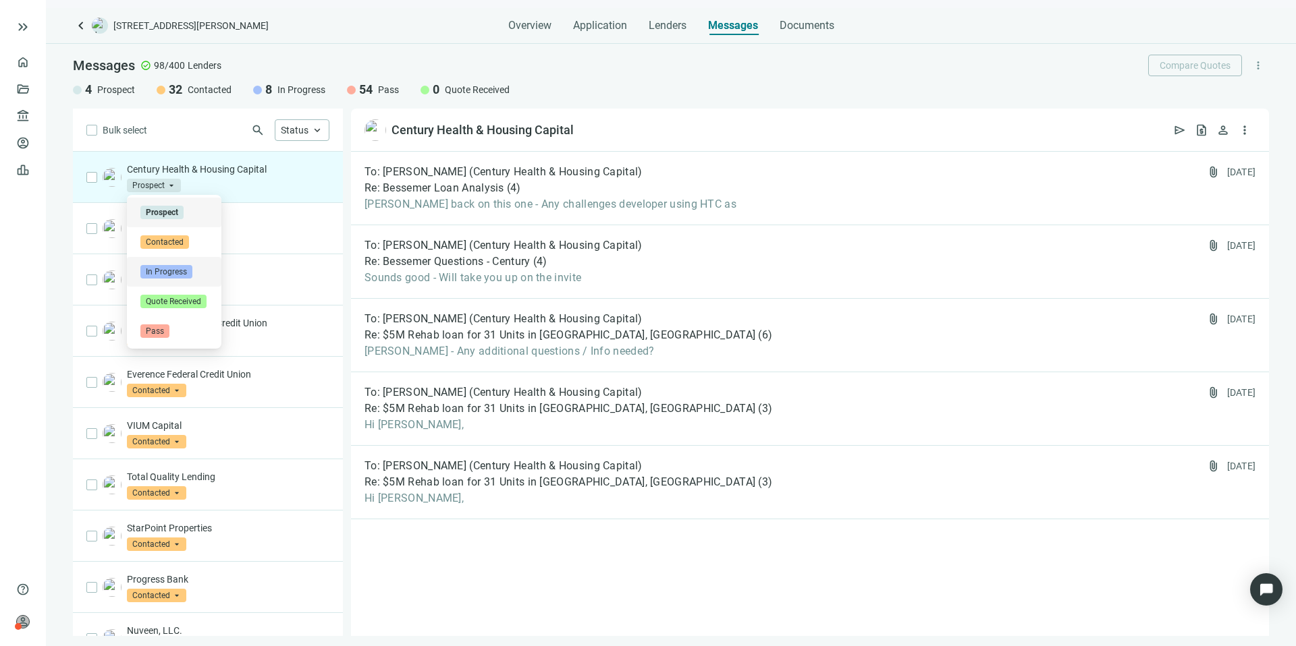
click at [167, 273] on span "In Progress" at bounding box center [166, 271] width 52 height 13
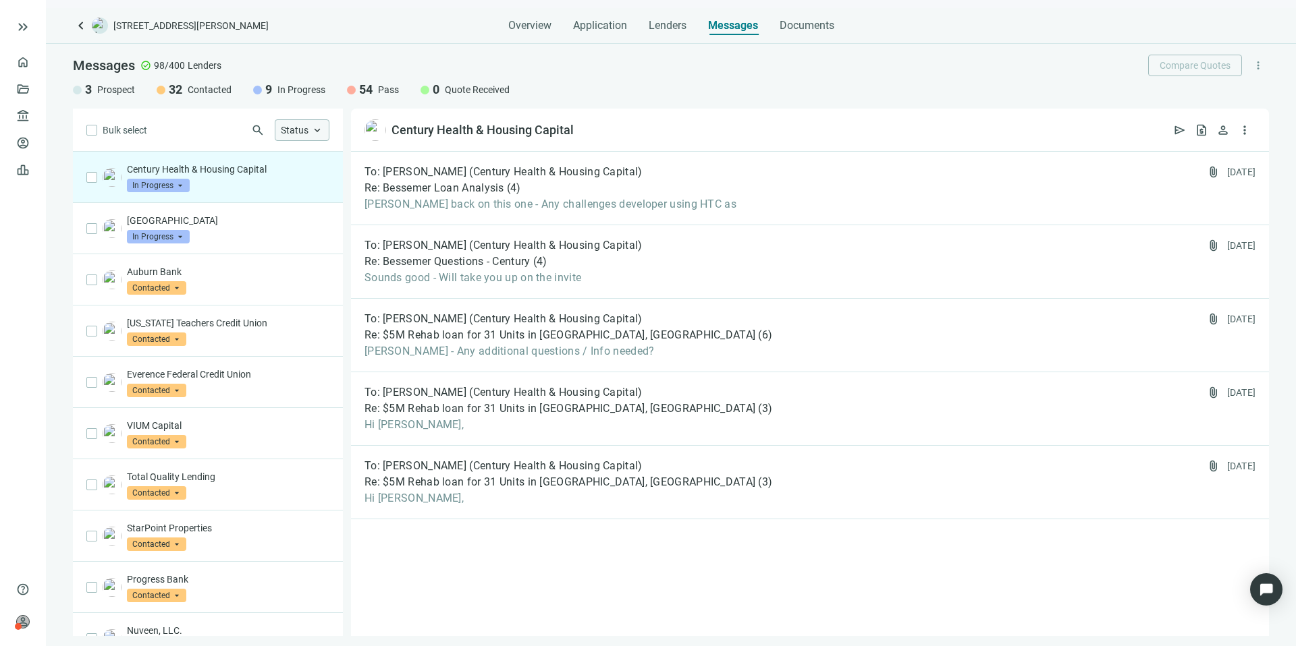
click at [292, 124] on span "Status" at bounding box center [295, 130] width 28 height 12
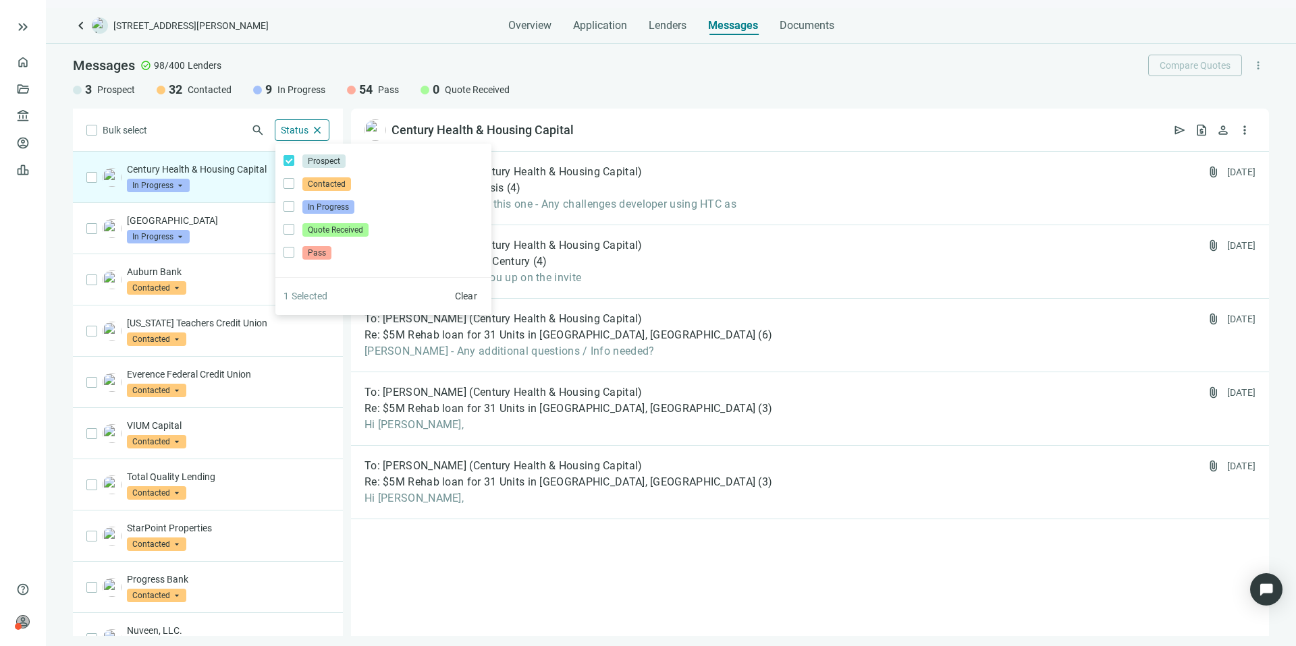
click at [232, 140] on div "Bulk select search Status close Prospect Only Contacted Only In Progress Only Q…" at bounding box center [208, 373] width 270 height 528
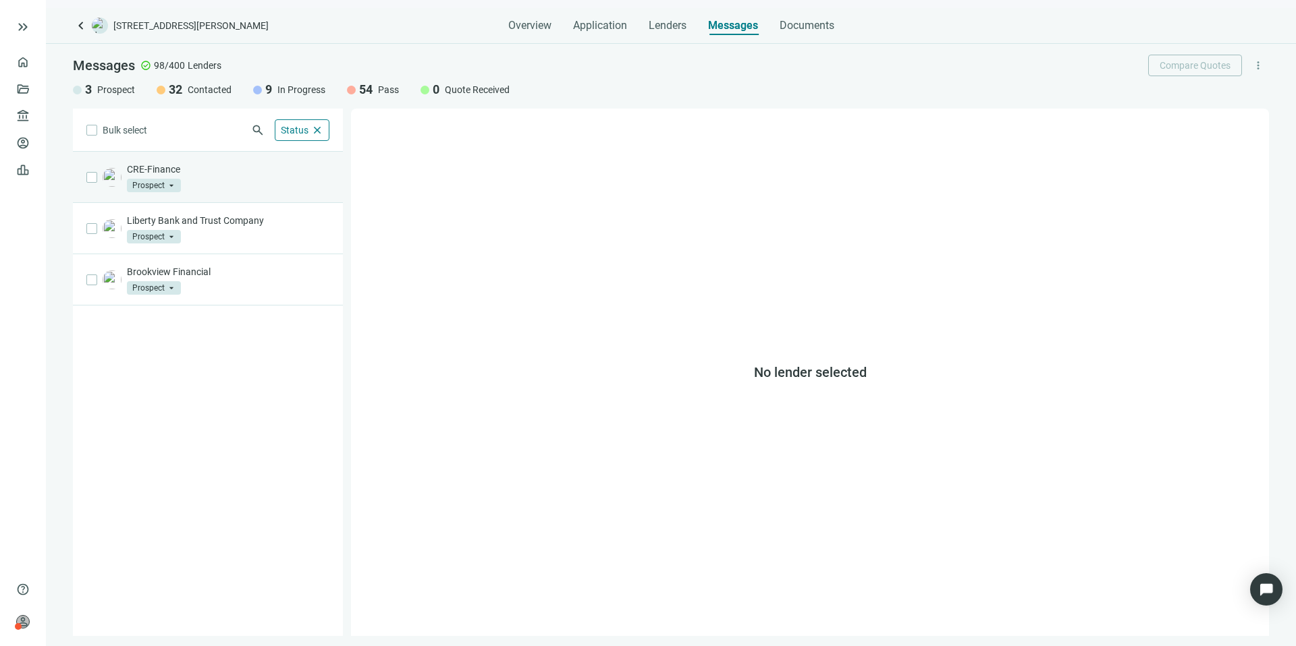
click at [209, 170] on p "CRE-Finance" at bounding box center [228, 169] width 202 height 13
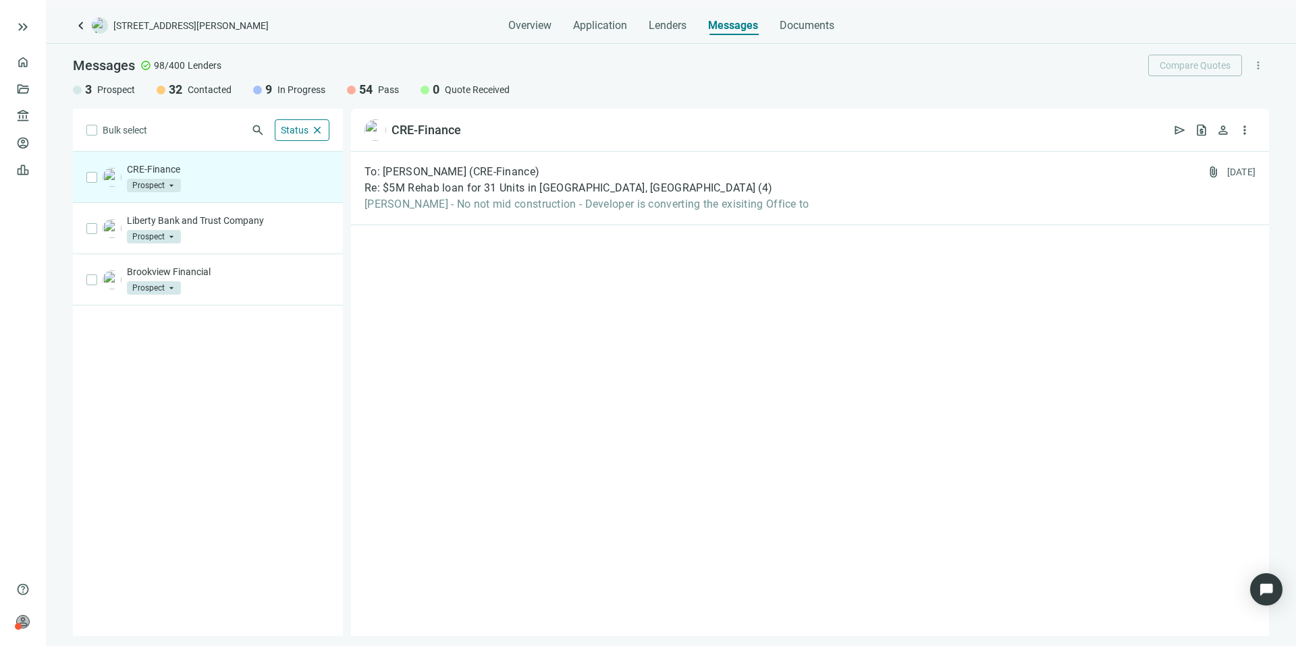
click at [167, 177] on input "search" at bounding box center [148, 183] width 42 height 13
click at [164, 331] on span "Pass" at bounding box center [154, 331] width 29 height 13
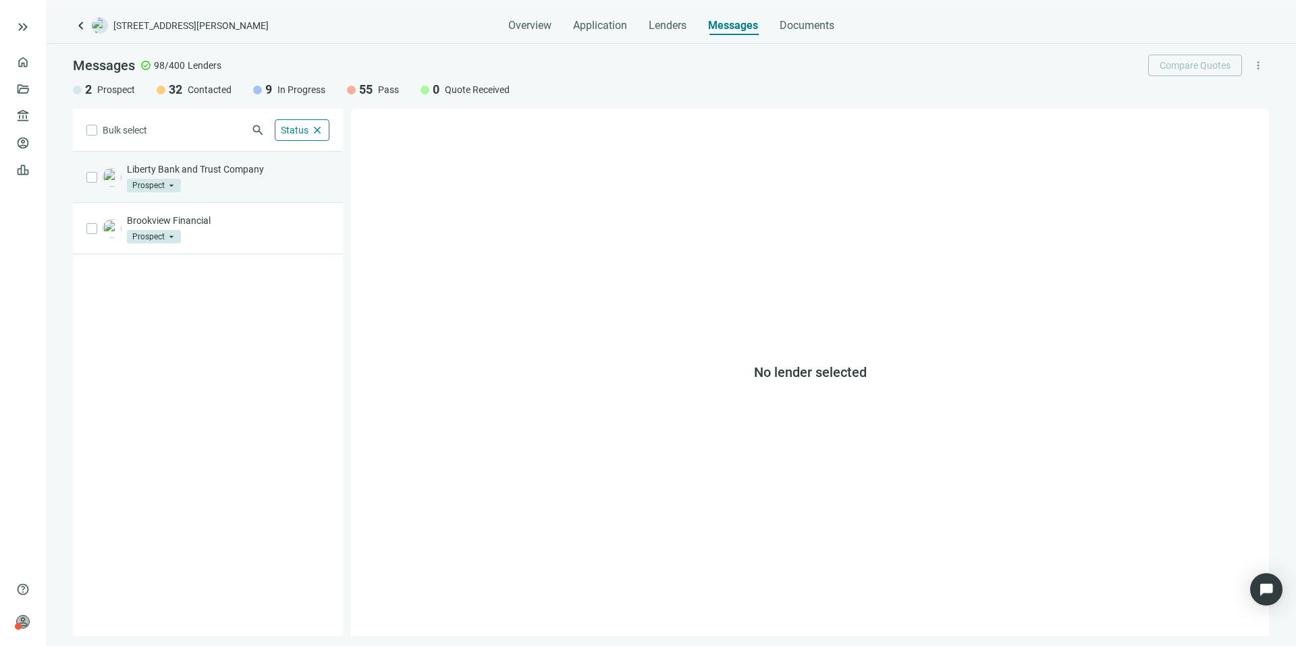
click at [233, 187] on div "Liberty Bank and Trust Company Prospect arrow_drop_down" at bounding box center [228, 178] width 202 height 30
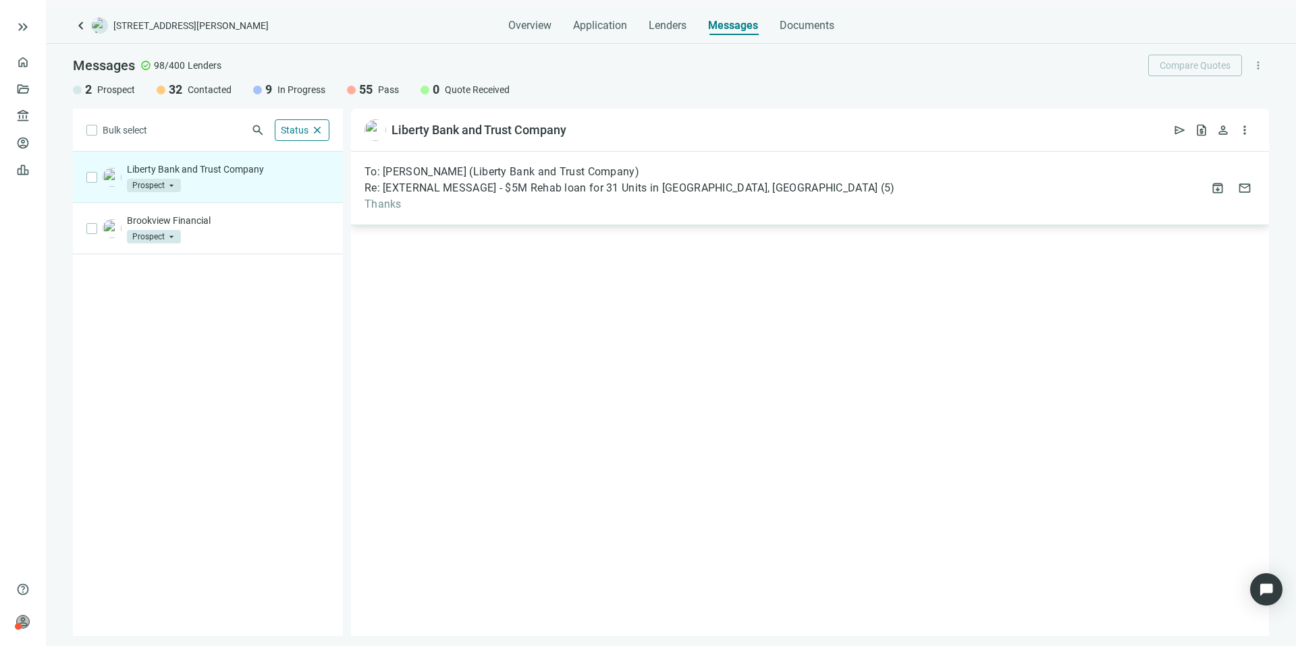
click at [714, 192] on span "Re: [EXTERNAL MESSAGE] - $5M Rehab loan for 31 Units in [GEOGRAPHIC_DATA], [GEO…" at bounding box center [621, 188] width 514 height 13
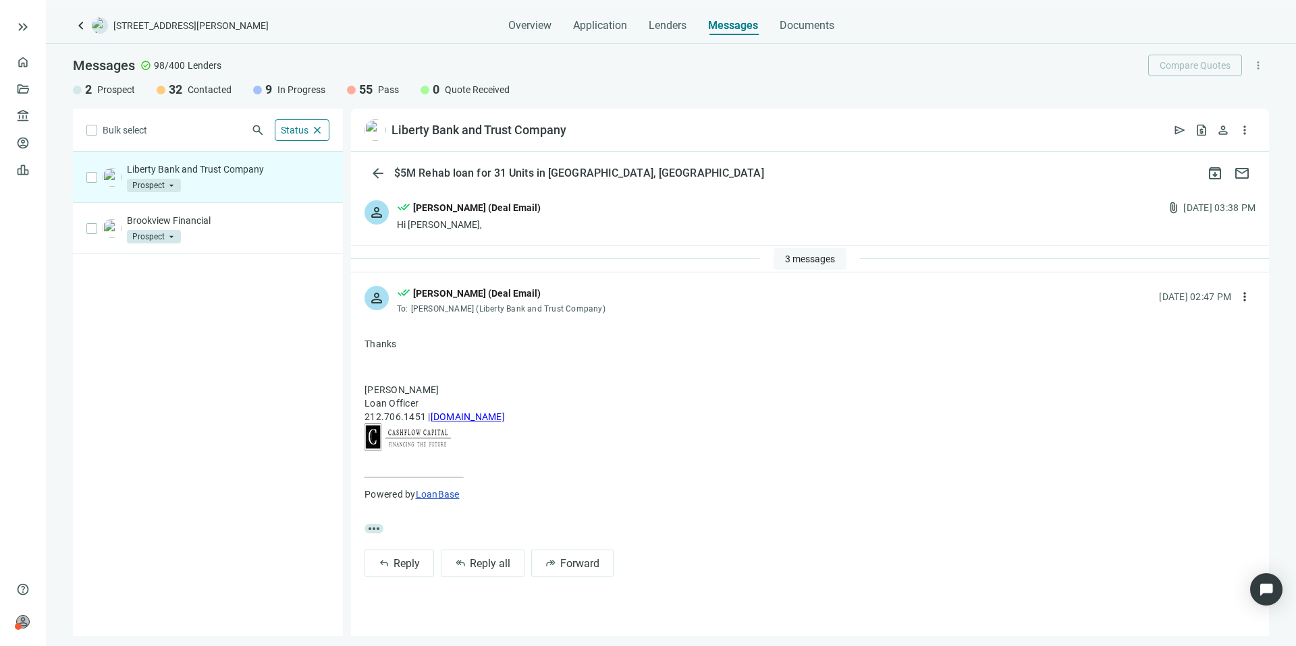
click at [791, 262] on span "3 messages" at bounding box center [810, 259] width 50 height 11
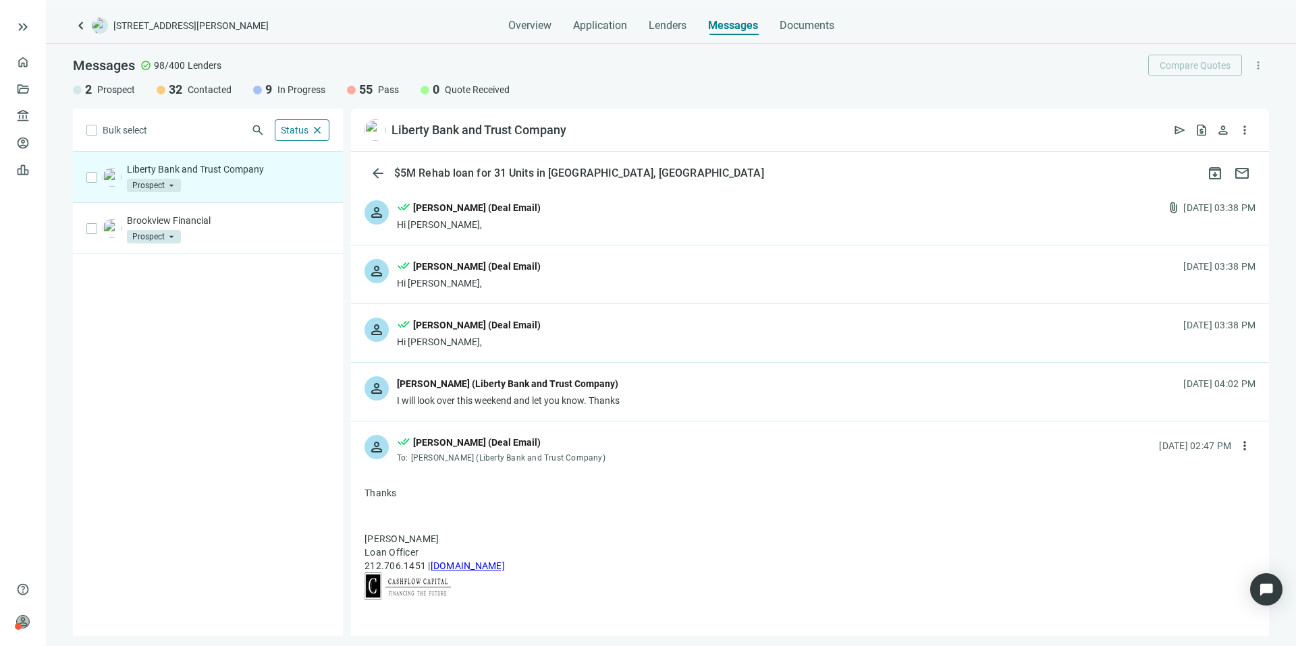
scroll to position [3, 0]
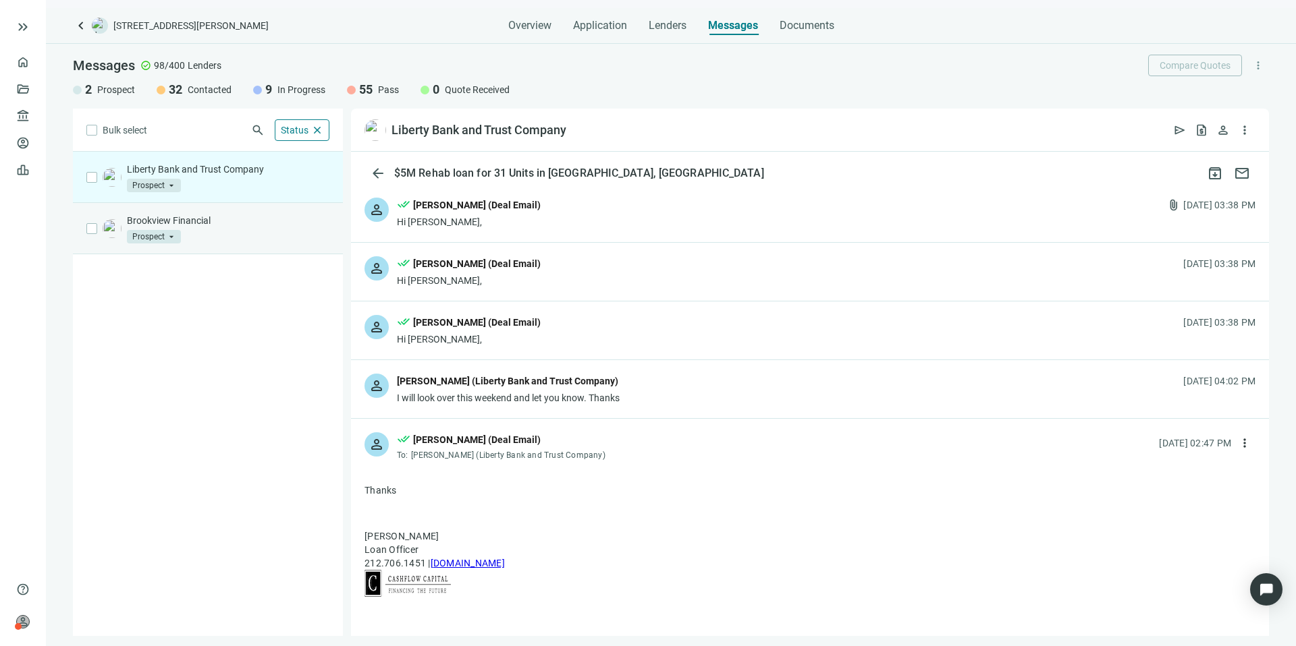
click at [298, 233] on div "Brookview Financial Prospect arrow_drop_down" at bounding box center [228, 229] width 202 height 30
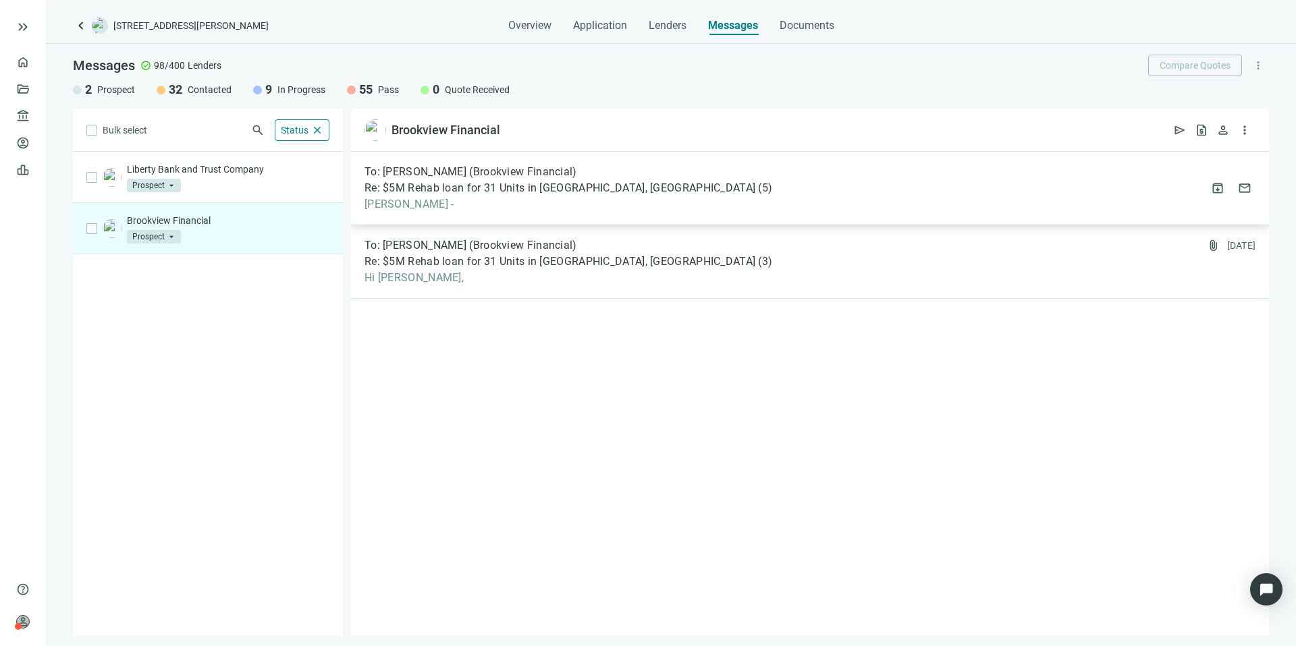
click at [680, 202] on div "To: [PERSON_NAME] (Brookview Financial) Re: $5M Rehab loan for 31 Units in [GEO…" at bounding box center [810, 189] width 918 height 74
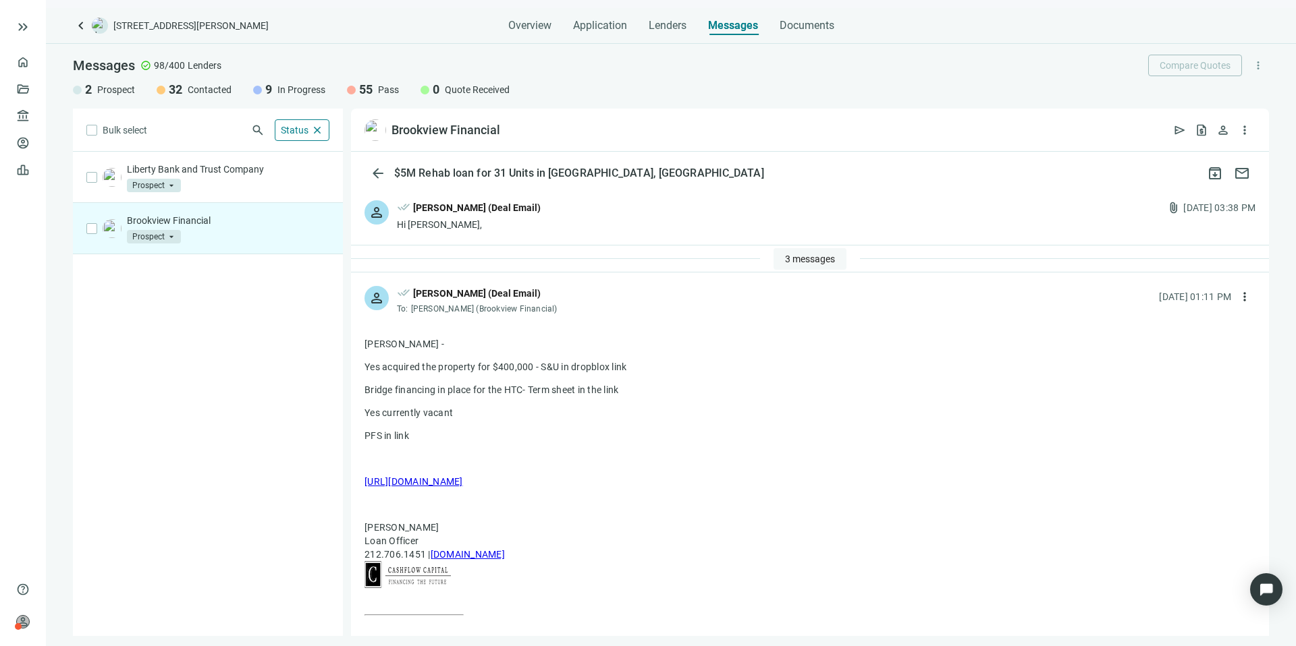
click at [785, 261] on span "3 messages" at bounding box center [810, 259] width 50 height 11
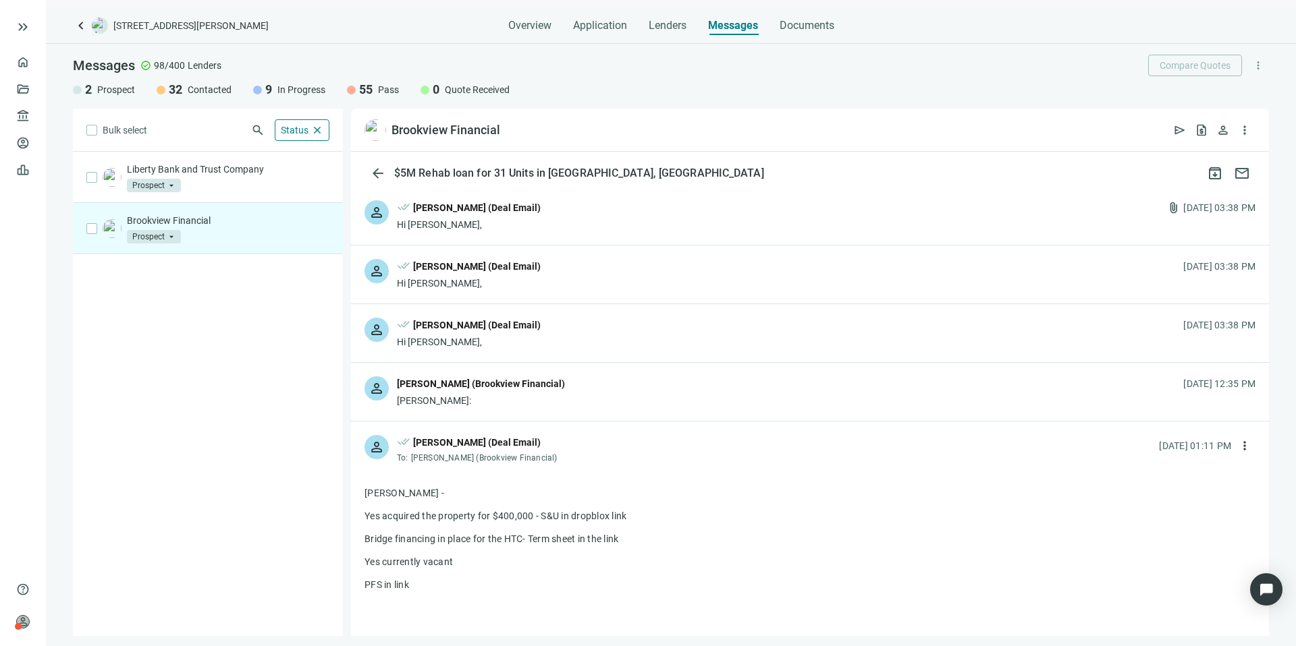
click at [244, 223] on p "Brookview Financial" at bounding box center [228, 220] width 202 height 13
click at [169, 227] on span at bounding box center [154, 237] width 54 height 20
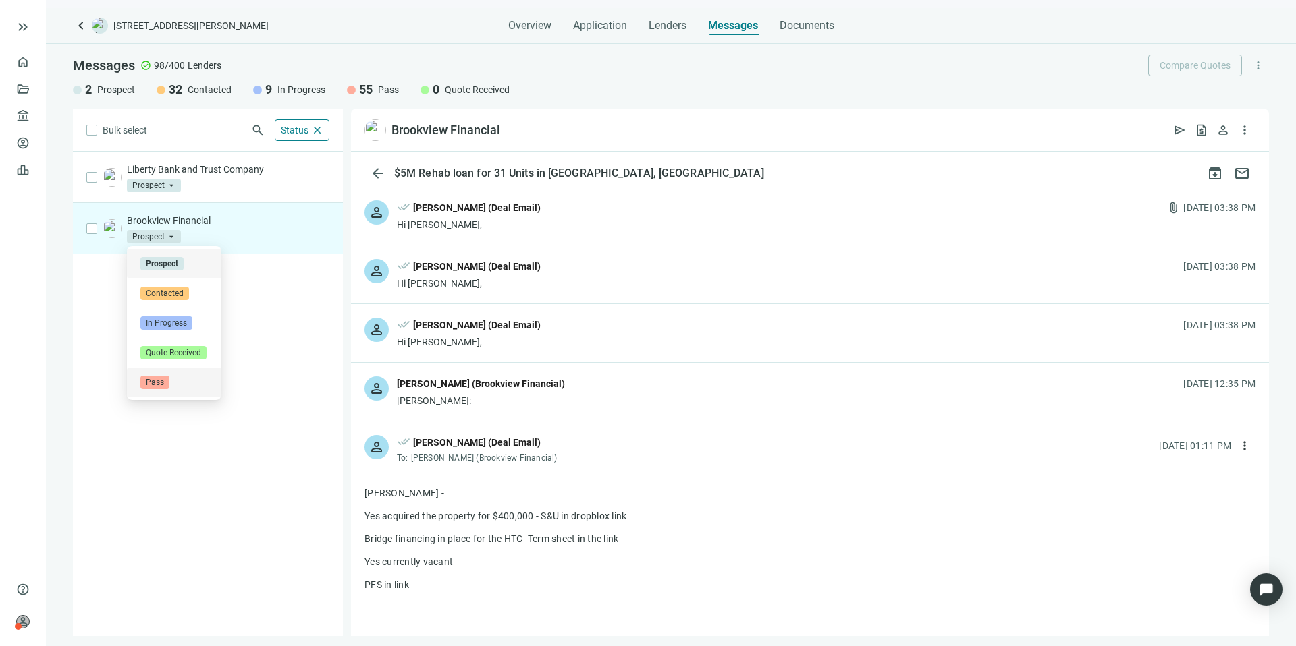
click at [174, 381] on div "Pass" at bounding box center [173, 382] width 67 height 13
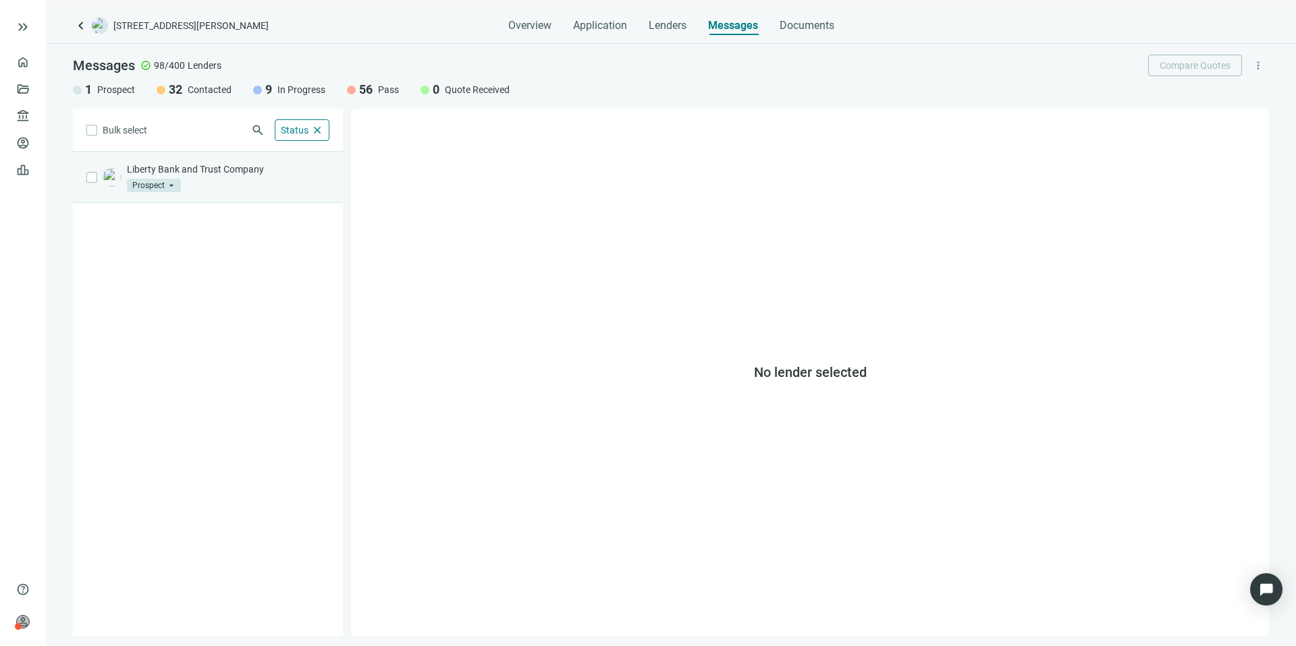
click at [208, 184] on div "Liberty Bank and Trust Company Prospect arrow_drop_down" at bounding box center [228, 178] width 202 height 30
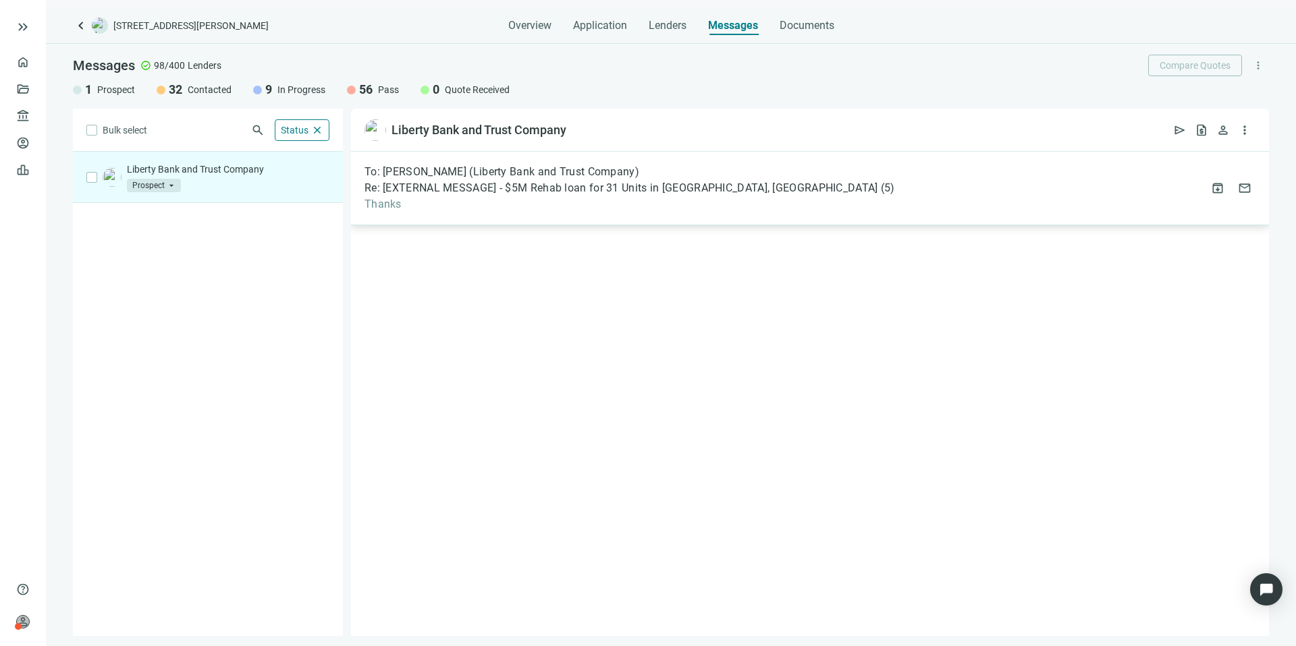
click at [680, 198] on span "Thanks" at bounding box center [629, 204] width 530 height 13
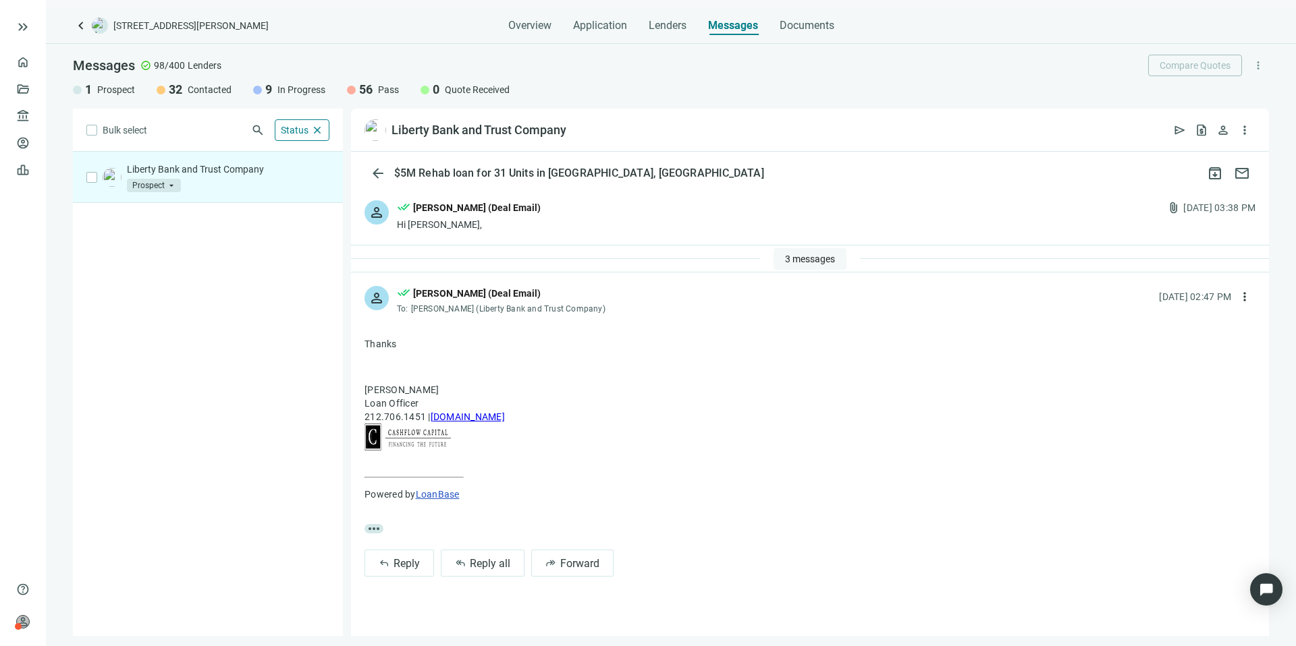
click at [804, 264] on button "3 messages" at bounding box center [809, 259] width 73 height 22
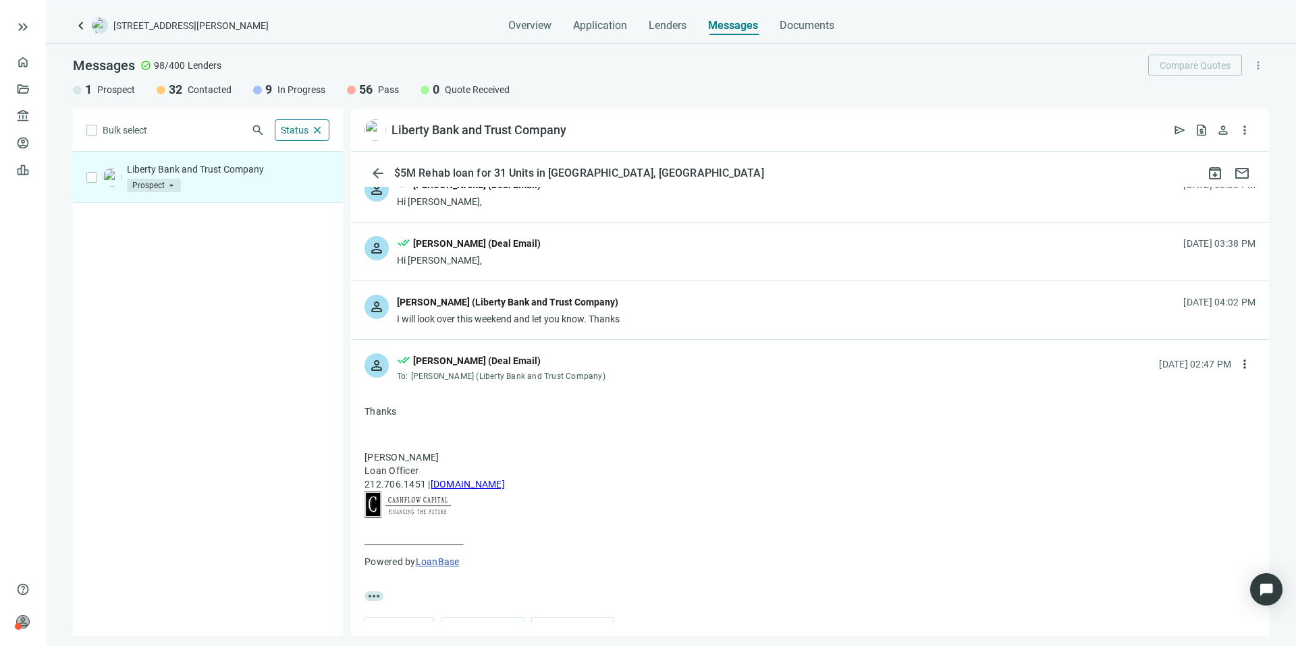
scroll to position [117, 0]
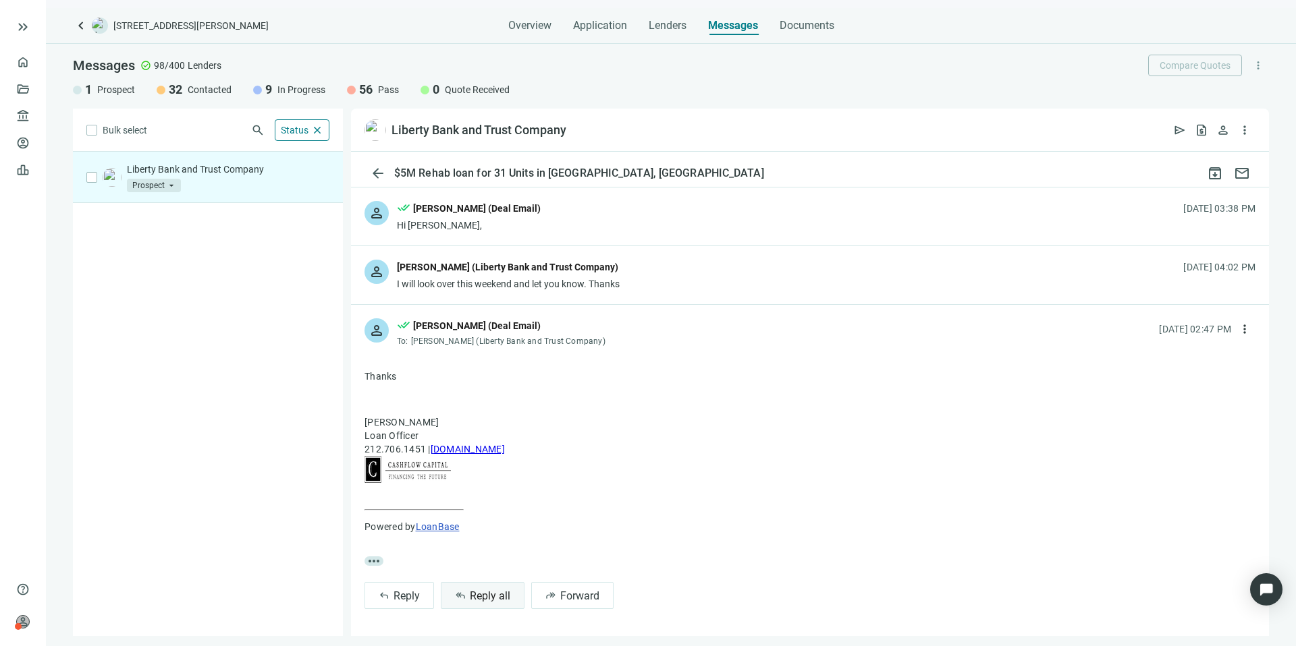
click at [499, 595] on span "Reply all" at bounding box center [490, 596] width 40 height 13
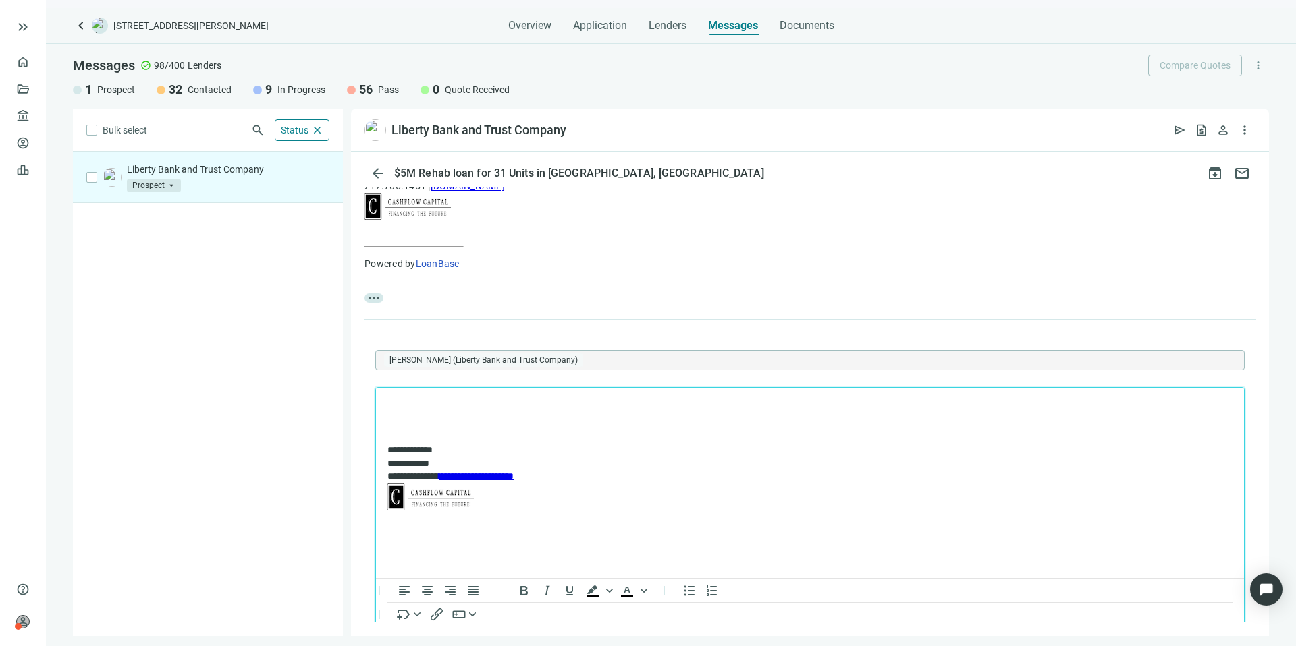
scroll to position [0, 0]
click at [463, 445] on div at bounding box center [463, 449] width 16 height 16
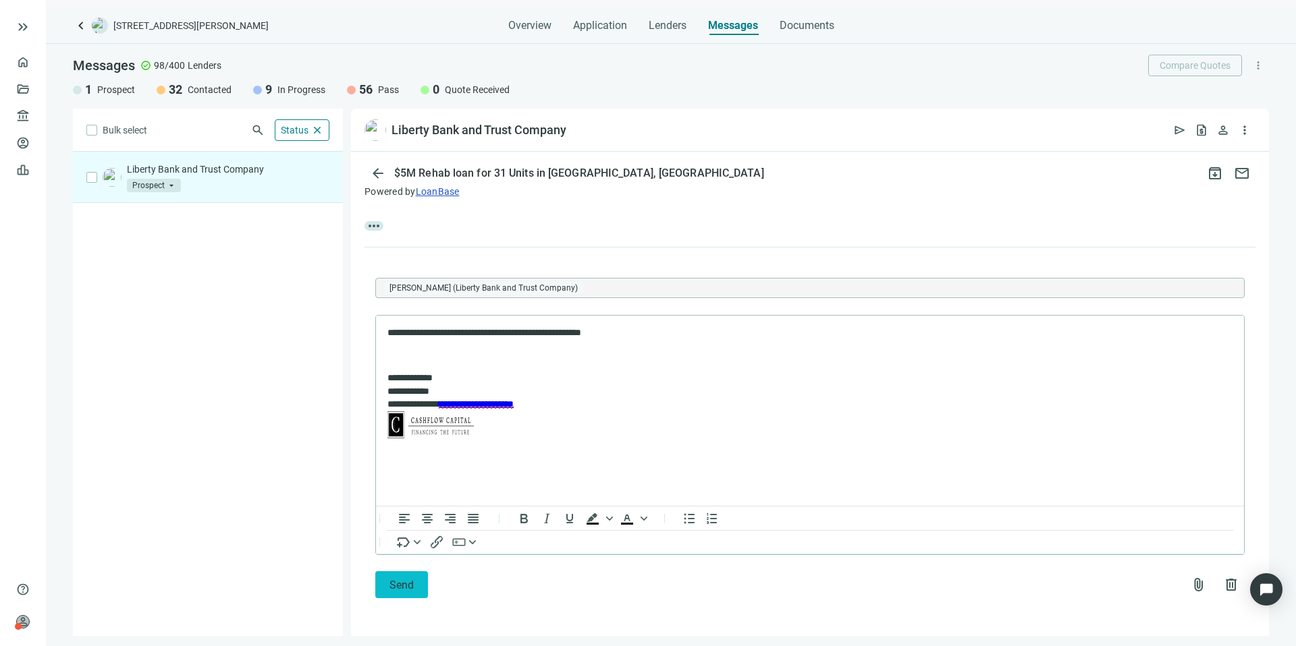
click at [418, 579] on button "Send" at bounding box center [401, 585] width 53 height 27
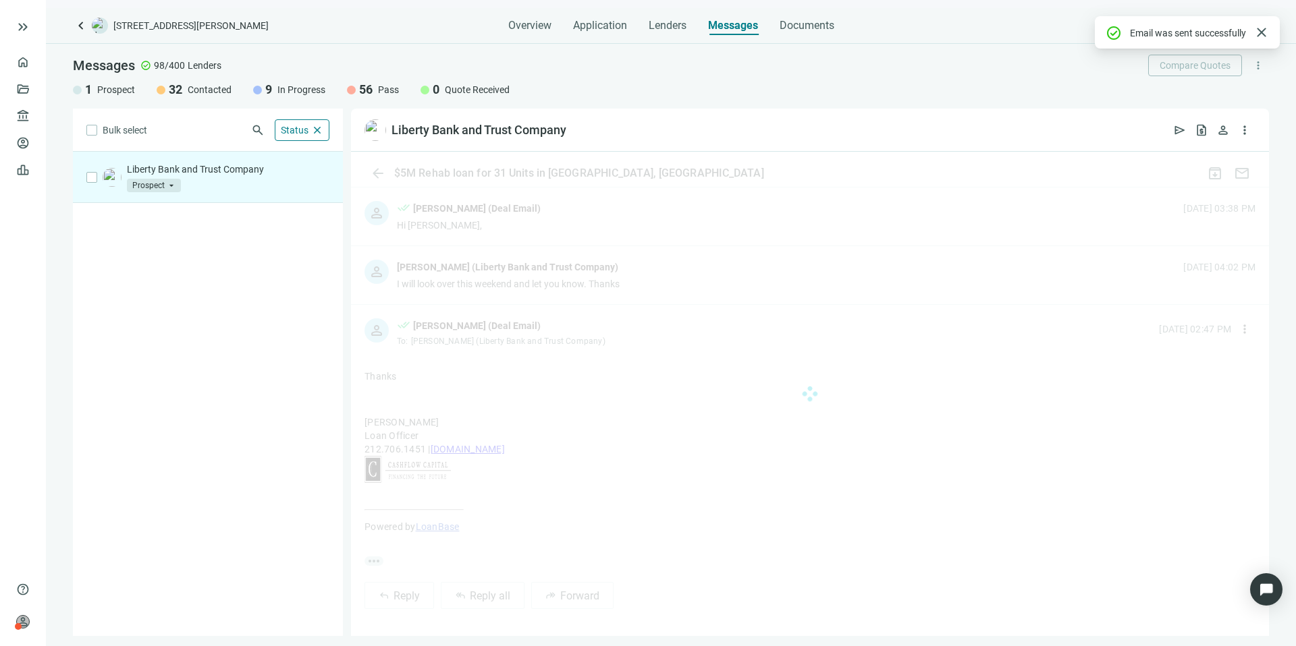
scroll to position [408, 0]
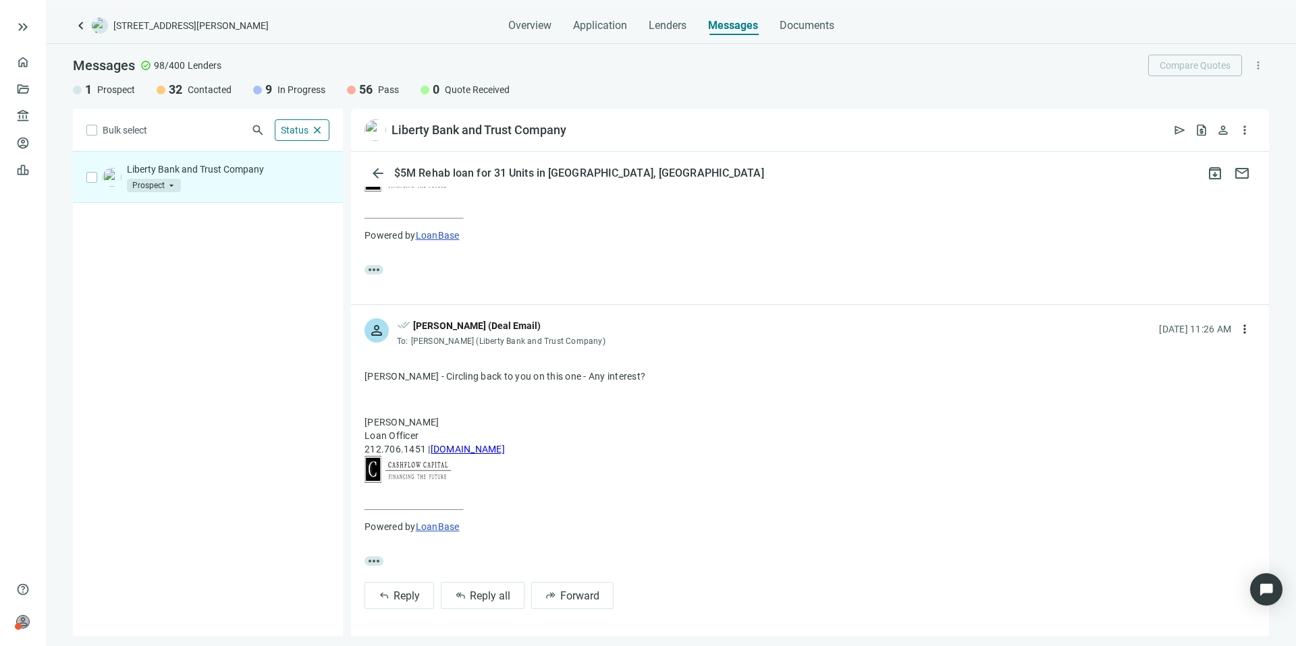
click at [171, 182] on span "Prospect" at bounding box center [154, 185] width 54 height 13
click at [180, 267] on span "In Progress" at bounding box center [166, 271] width 52 height 13
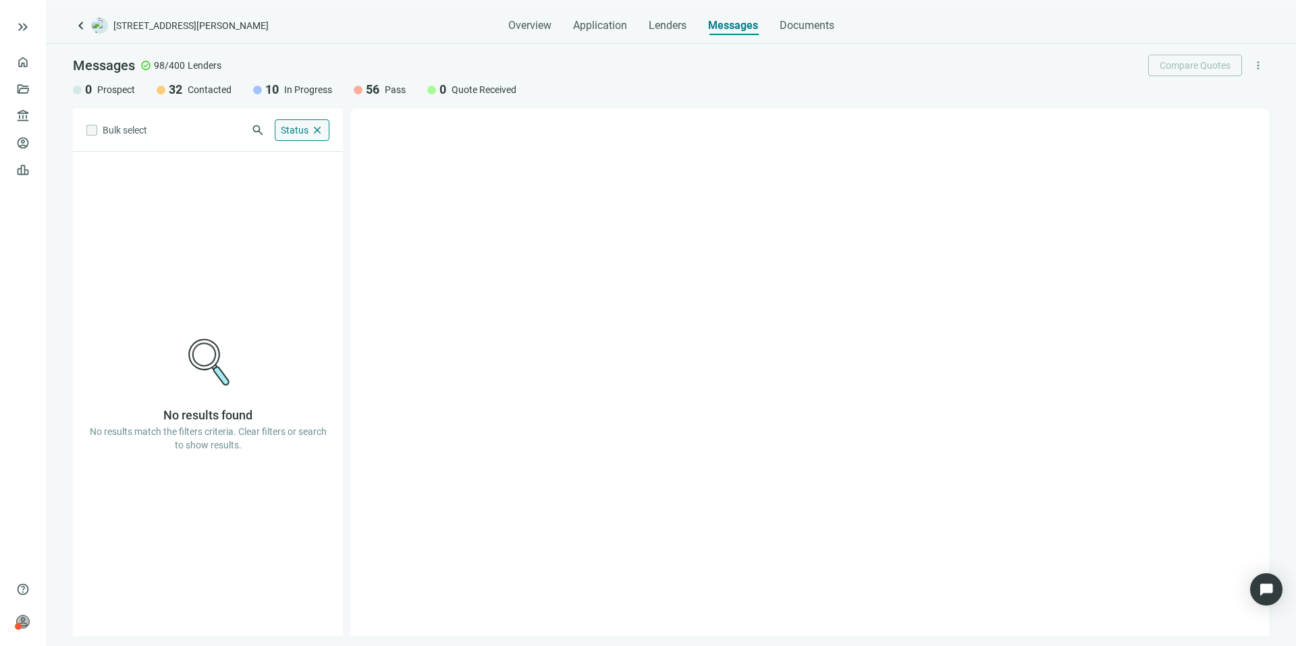
click at [302, 136] on span "Status" at bounding box center [295, 130] width 28 height 12
click at [177, 128] on div "Bulk select search Status close Prospect Only Contacted Only In Progress Only Q…" at bounding box center [208, 373] width 270 height 528
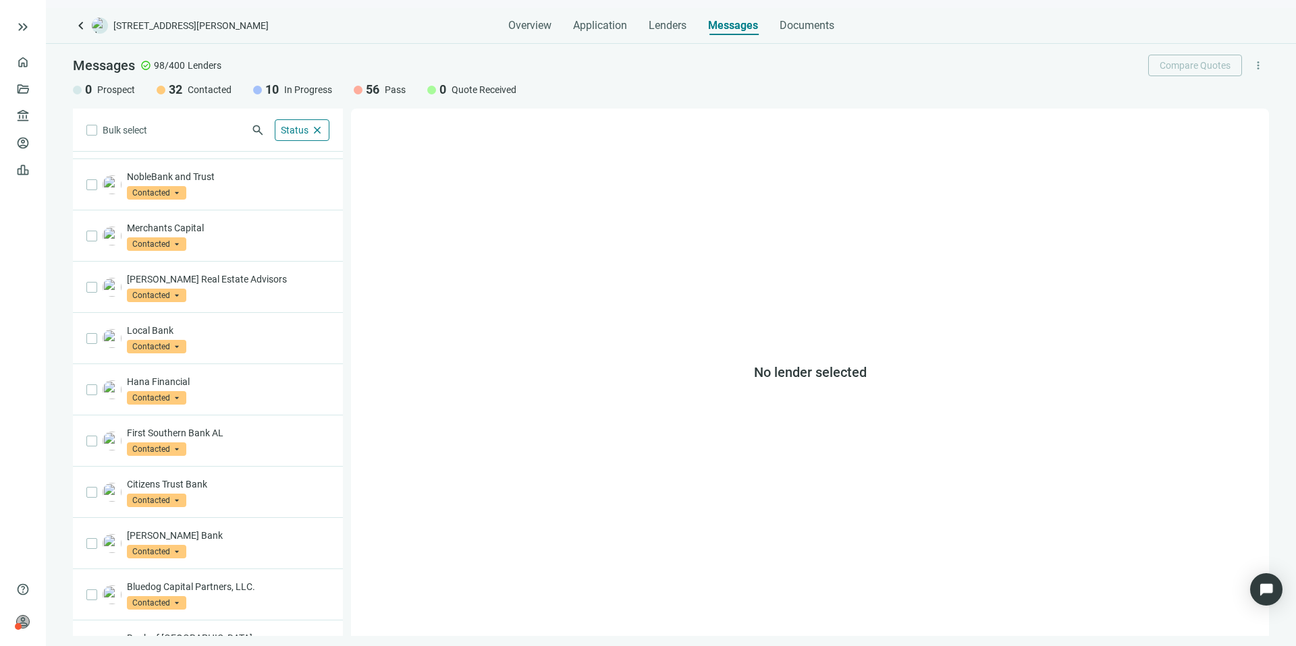
scroll to position [584, 0]
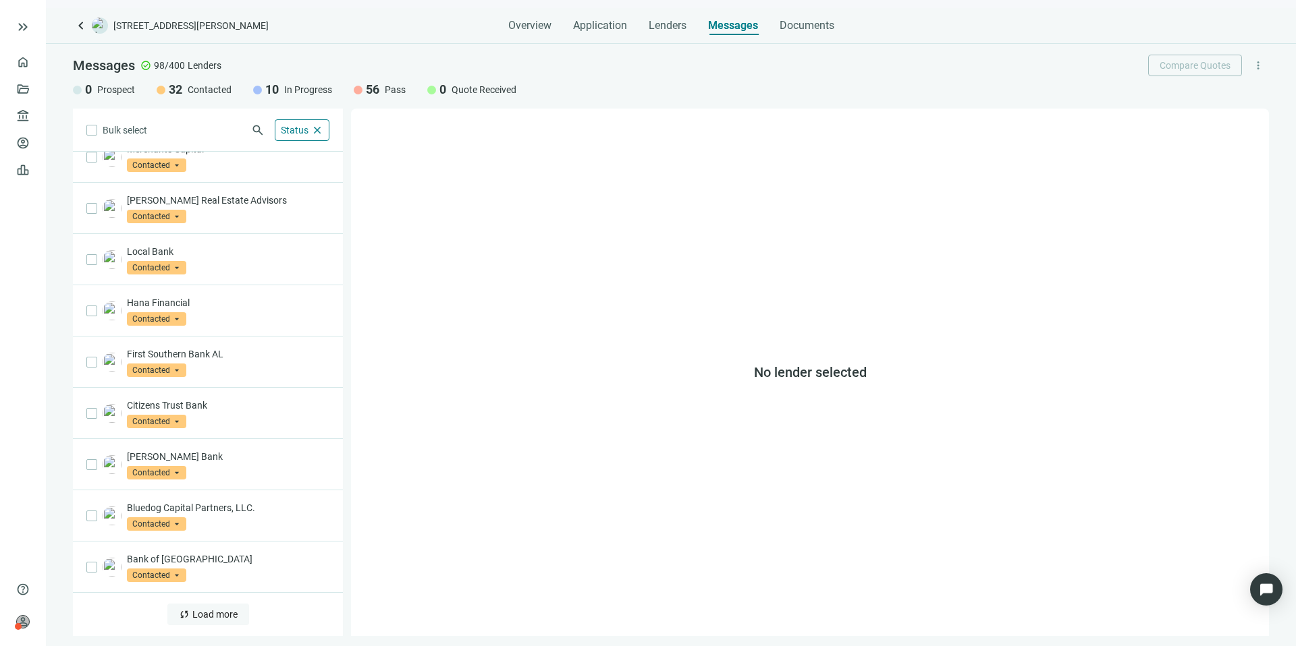
click at [242, 618] on div "sync Load more" at bounding box center [208, 614] width 270 height 43
click at [219, 615] on span "Load more" at bounding box center [214, 614] width 45 height 11
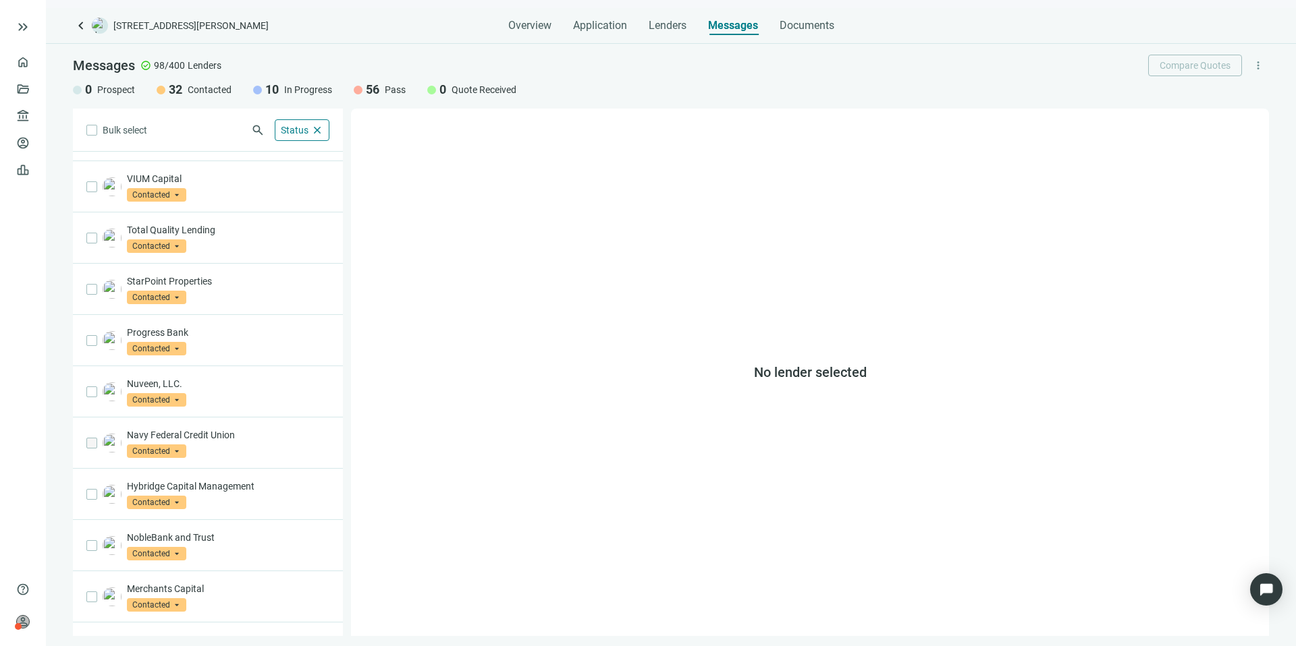
scroll to position [0, 0]
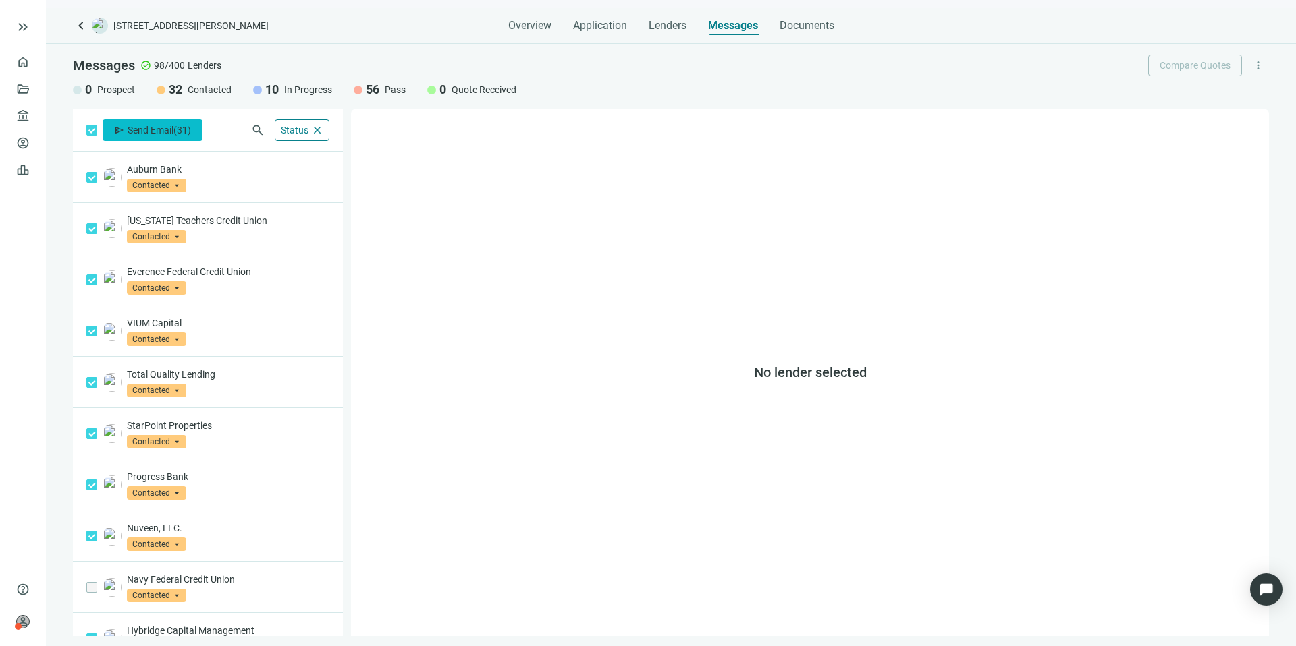
click at [148, 128] on span "Send Email" at bounding box center [151, 130] width 46 height 11
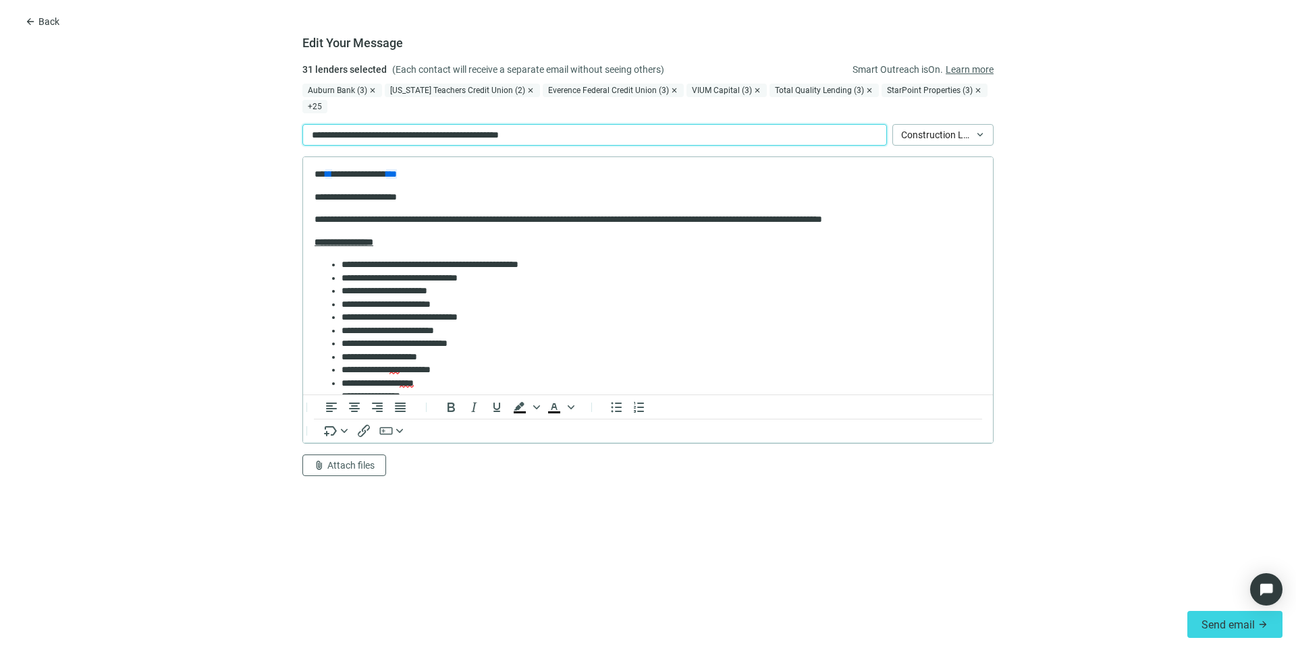
click at [374, 136] on p "**********" at bounding box center [433, 135] width 244 height 15
drag, startPoint x: 505, startPoint y: 221, endPoint x: 455, endPoint y: 219, distance: 50.0
click at [455, 219] on p "**********" at bounding box center [642, 219] width 657 height 13
click at [569, 236] on p "**********" at bounding box center [647, 242] width 667 height 13
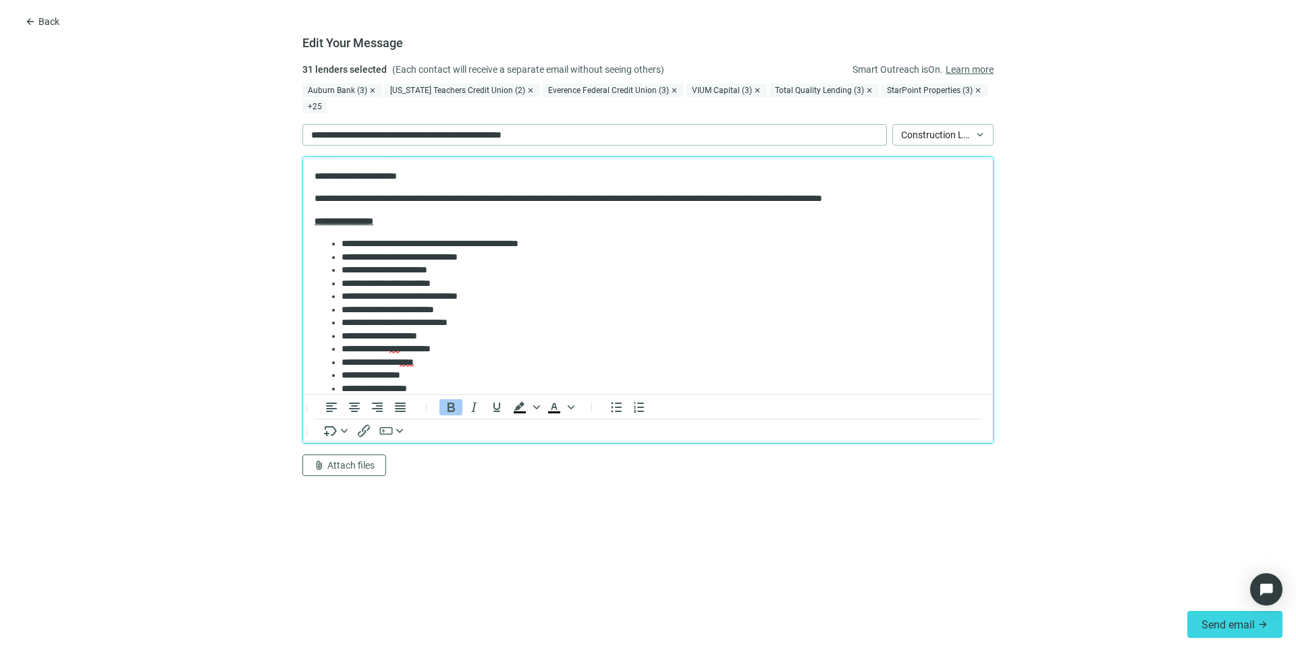
scroll to position [22, 0]
drag, startPoint x: 503, startPoint y: 254, endPoint x: 484, endPoint y: 256, distance: 19.0
click at [484, 256] on li "**********" at bounding box center [656, 256] width 630 height 13
drag, startPoint x: 455, startPoint y: 271, endPoint x: 408, endPoint y: 267, distance: 48.1
click at [408, 267] on li "**********" at bounding box center [656, 269] width 630 height 13
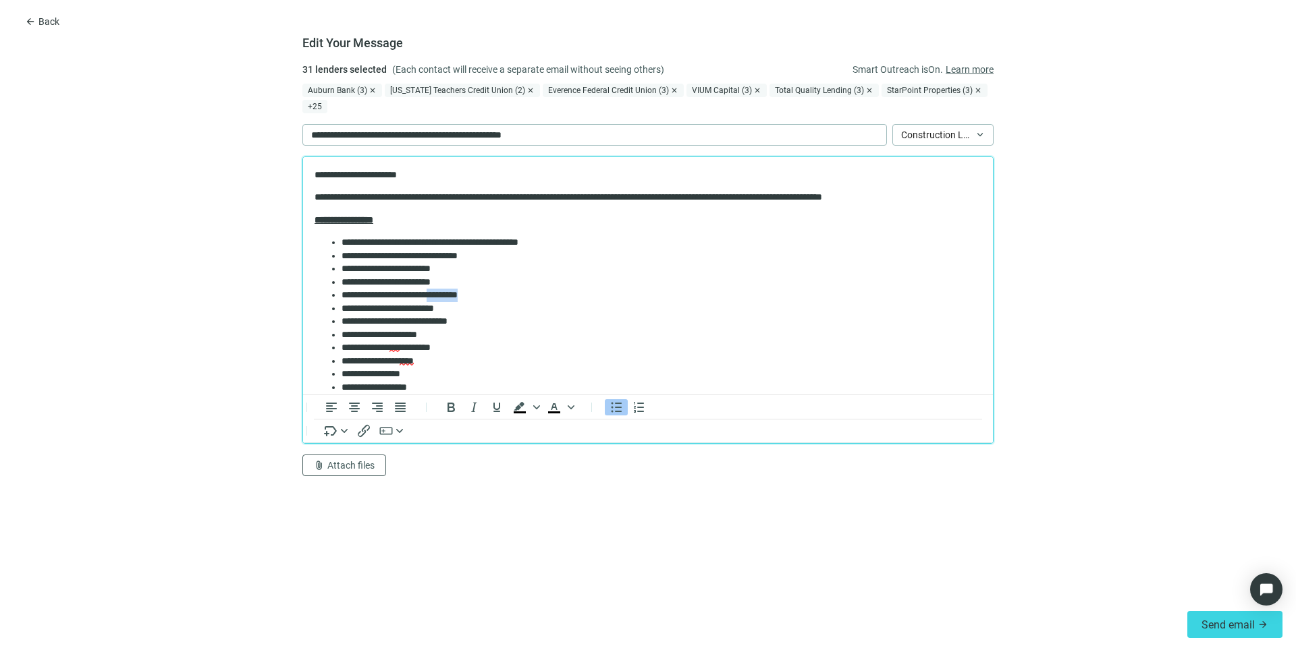
drag, startPoint x: 513, startPoint y: 296, endPoint x: 458, endPoint y: 296, distance: 55.3
click at [458, 296] on li "**********" at bounding box center [656, 295] width 630 height 13
drag, startPoint x: 448, startPoint y: 336, endPoint x: 324, endPoint y: 330, distance: 124.3
click at [324, 330] on ul "**********" at bounding box center [647, 374] width 667 height 277
click at [524, 336] on li "**********" at bounding box center [656, 335] width 630 height 13
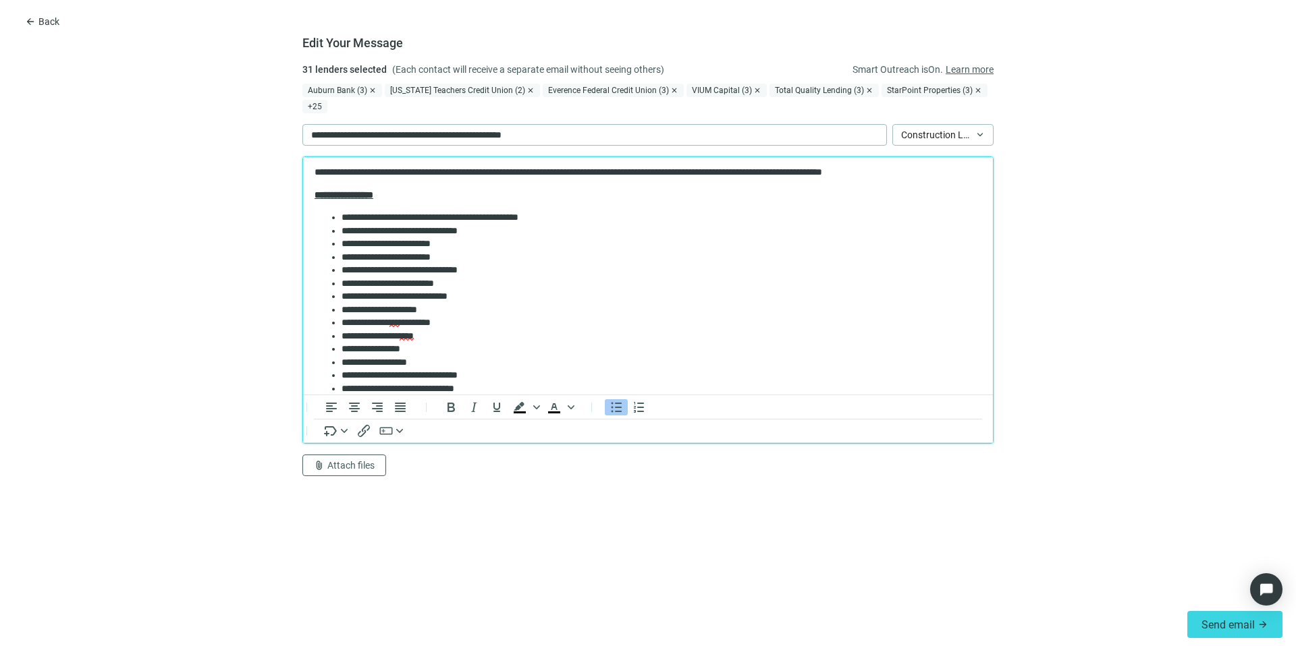
scroll to position [63, 0]
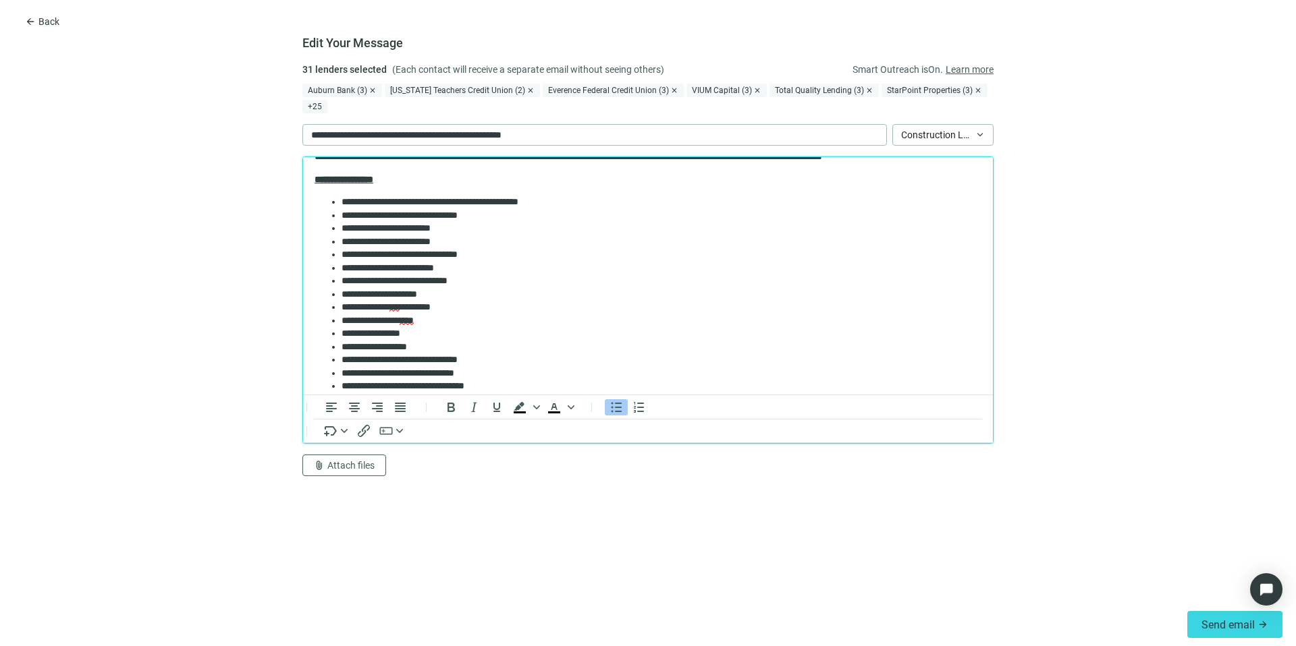
click at [462, 324] on li "**********" at bounding box center [656, 320] width 630 height 13
drag, startPoint x: 443, startPoint y: 291, endPoint x: 343, endPoint y: 292, distance: 100.5
click at [343, 291] on li "**********" at bounding box center [656, 294] width 630 height 13
click at [444, 331] on li "**********" at bounding box center [656, 333] width 630 height 13
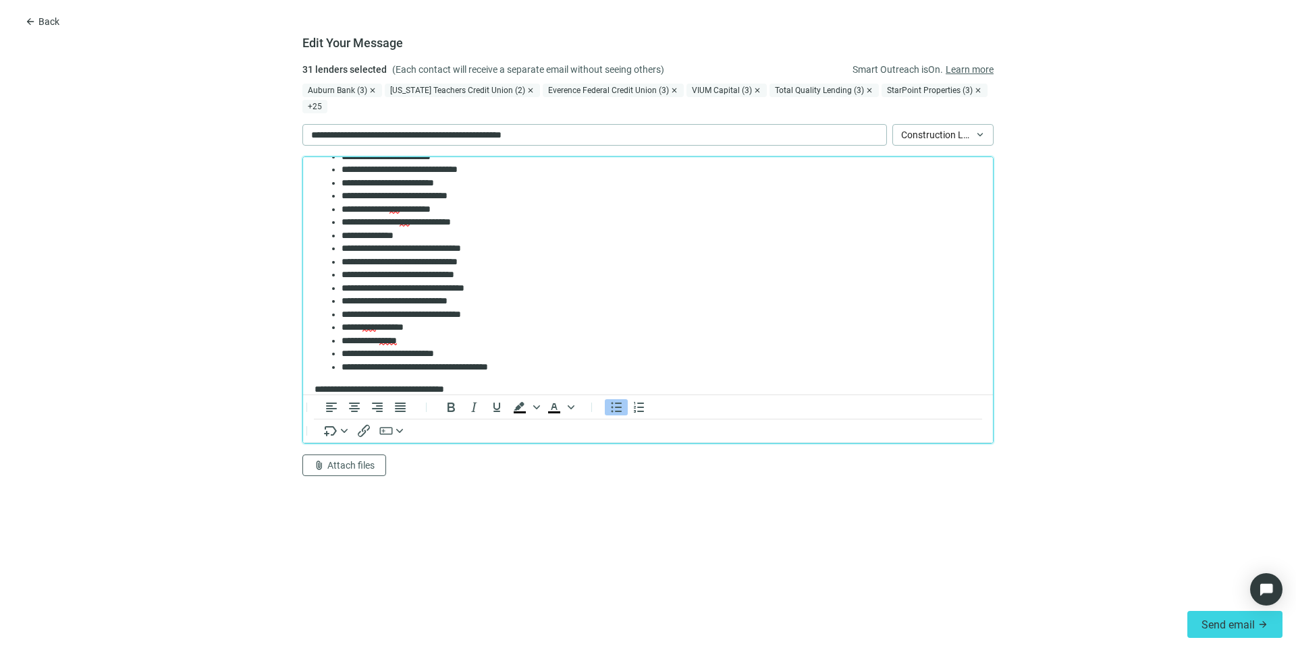
scroll to position [148, 0]
drag, startPoint x: 507, startPoint y: 286, endPoint x: 418, endPoint y: 277, distance: 90.2
click at [418, 277] on ul "**********" at bounding box center [647, 241] width 667 height 263
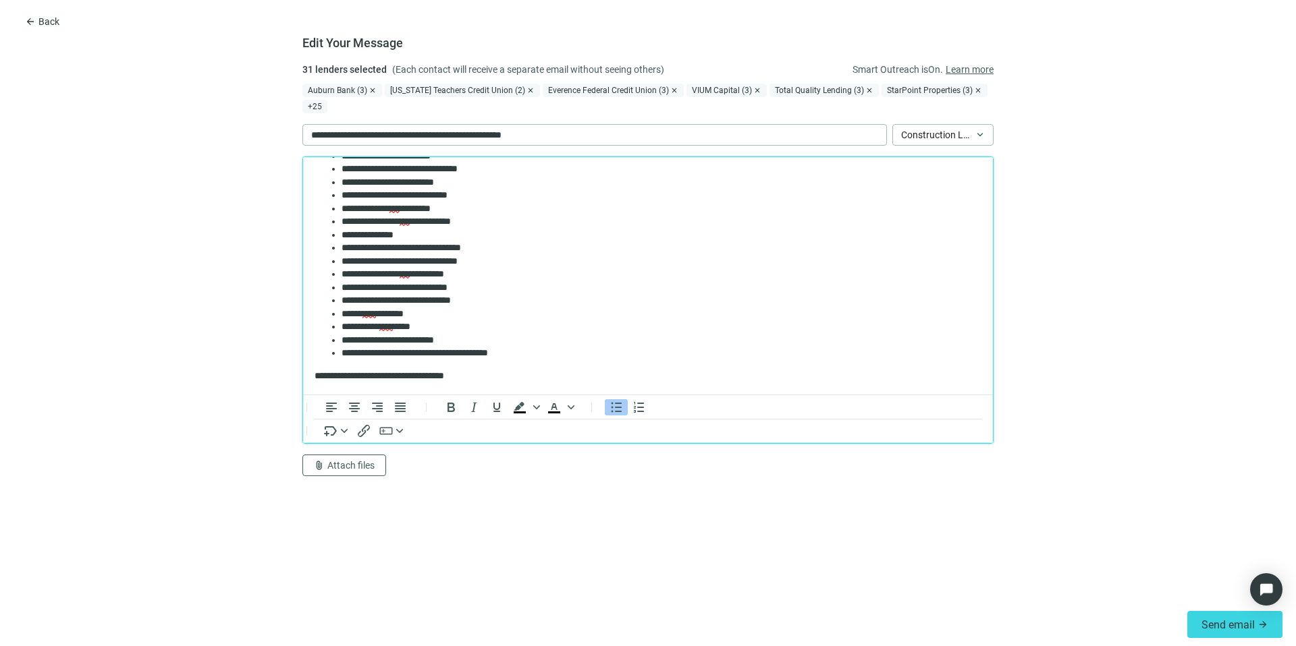
click at [477, 338] on li "**********" at bounding box center [656, 340] width 630 height 13
click at [547, 354] on li "**********" at bounding box center [656, 353] width 630 height 13
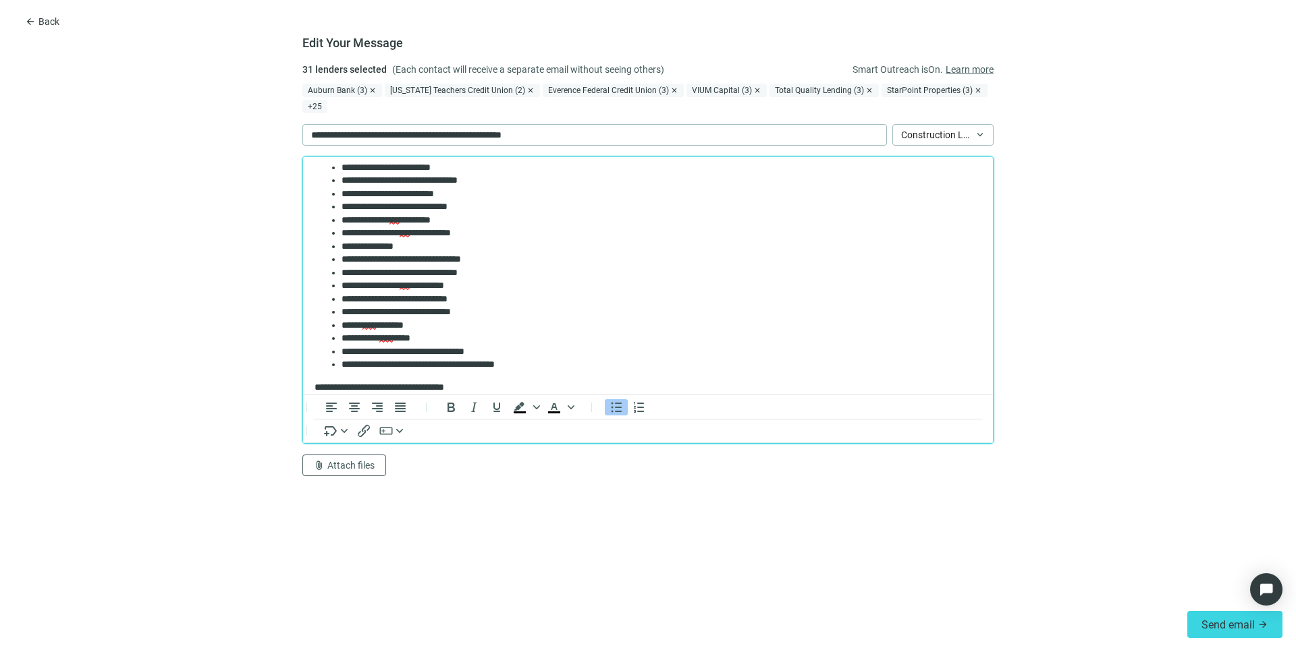
scroll to position [138, 0]
click at [370, 466] on span "Attach files" at bounding box center [350, 465] width 47 height 11
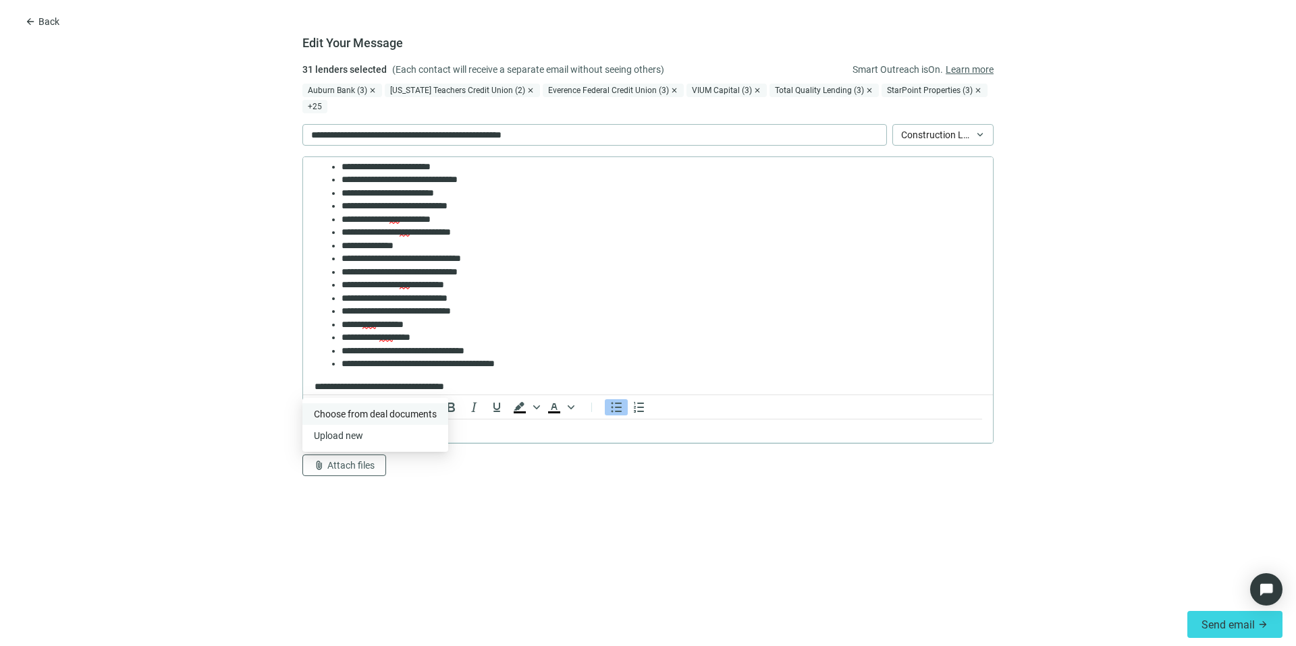
click at [377, 416] on span "Сhoose from deal documents" at bounding box center [375, 414] width 123 height 11
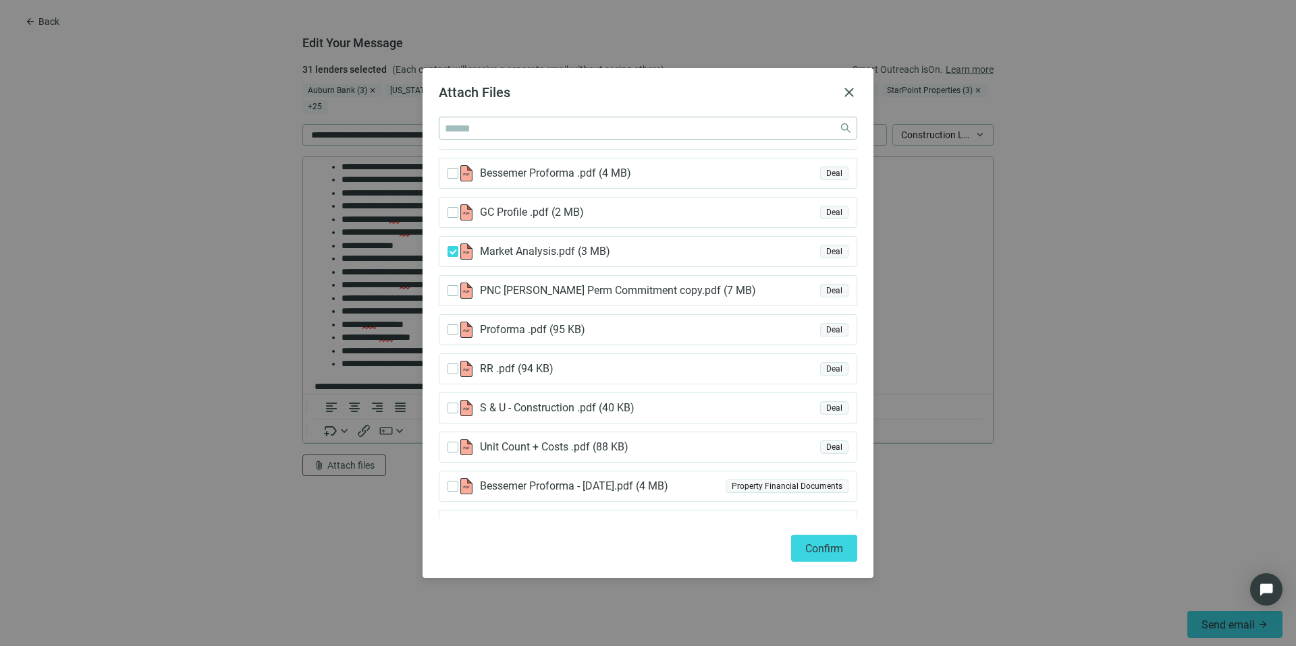
scroll to position [120, 0]
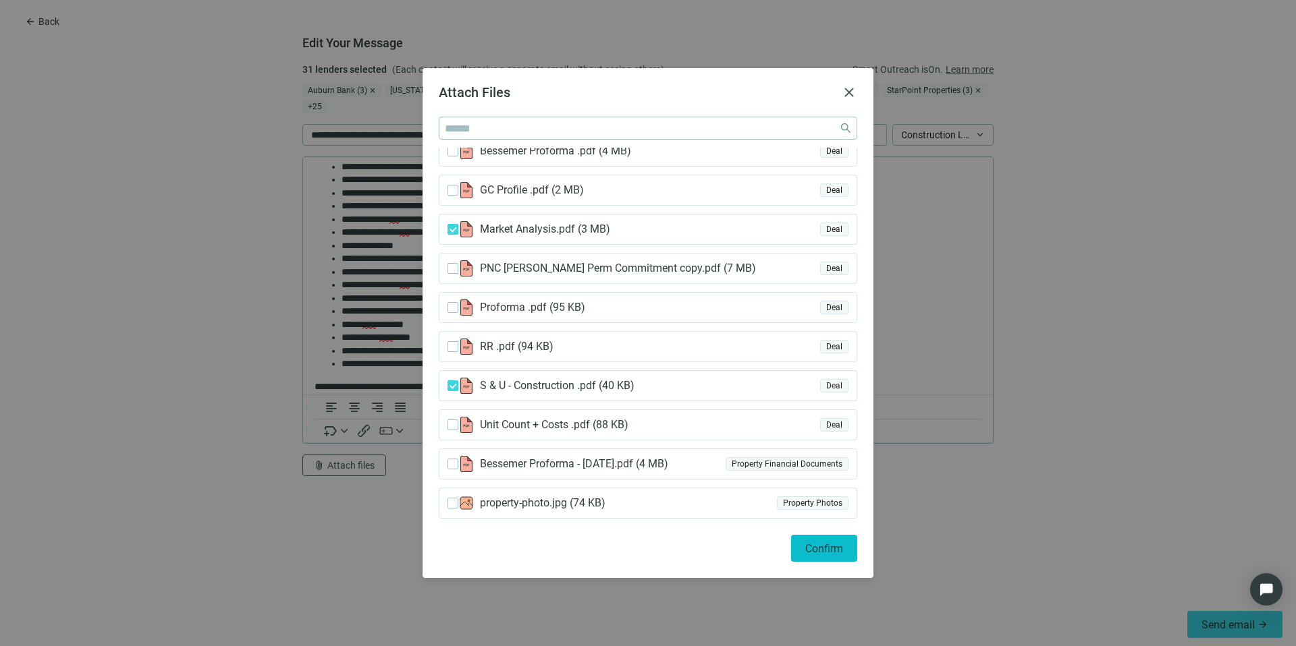
click at [797, 545] on button "Confirm" at bounding box center [824, 548] width 66 height 27
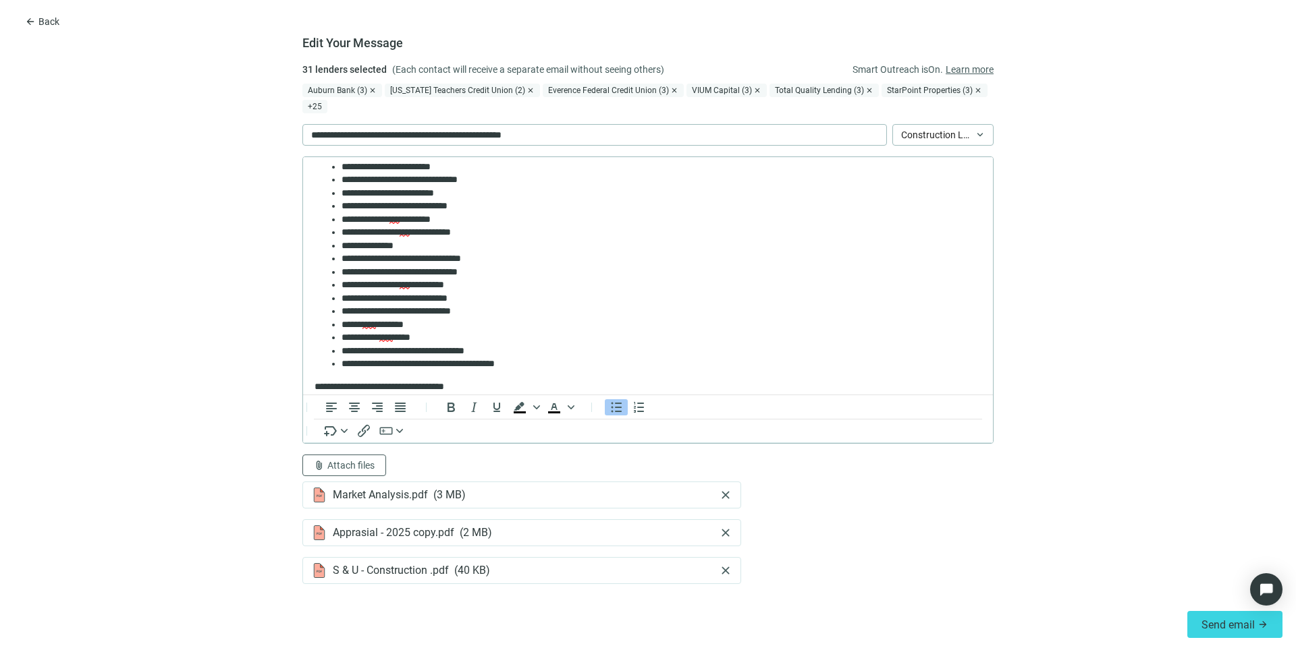
scroll to position [0, 0]
click at [1225, 619] on span "Send email" at bounding box center [1227, 625] width 53 height 13
